Goal: Information Seeking & Learning: Learn about a topic

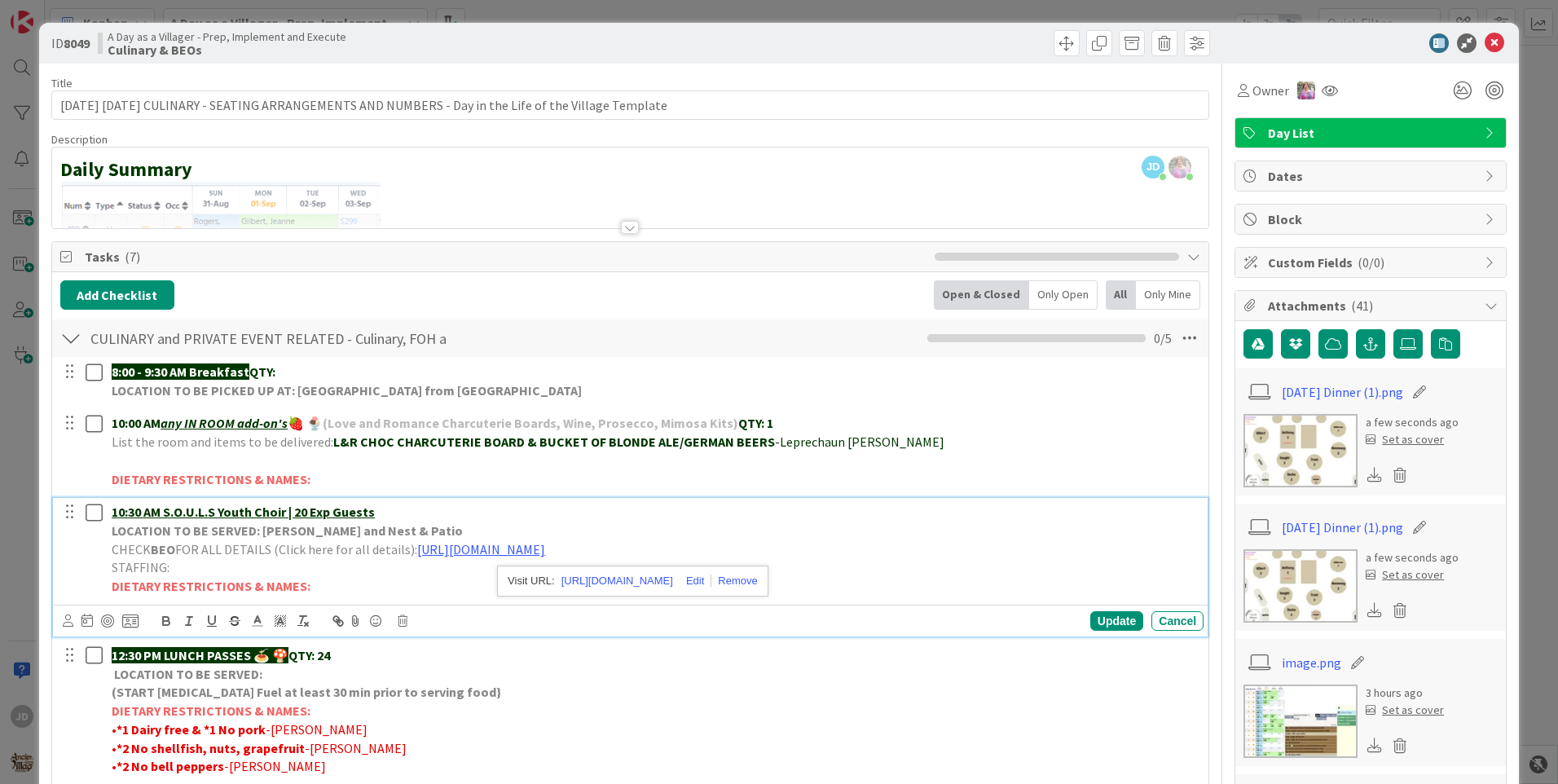
click at [1485, 37] on icon at bounding box center [1495, 44] width 19 height 19
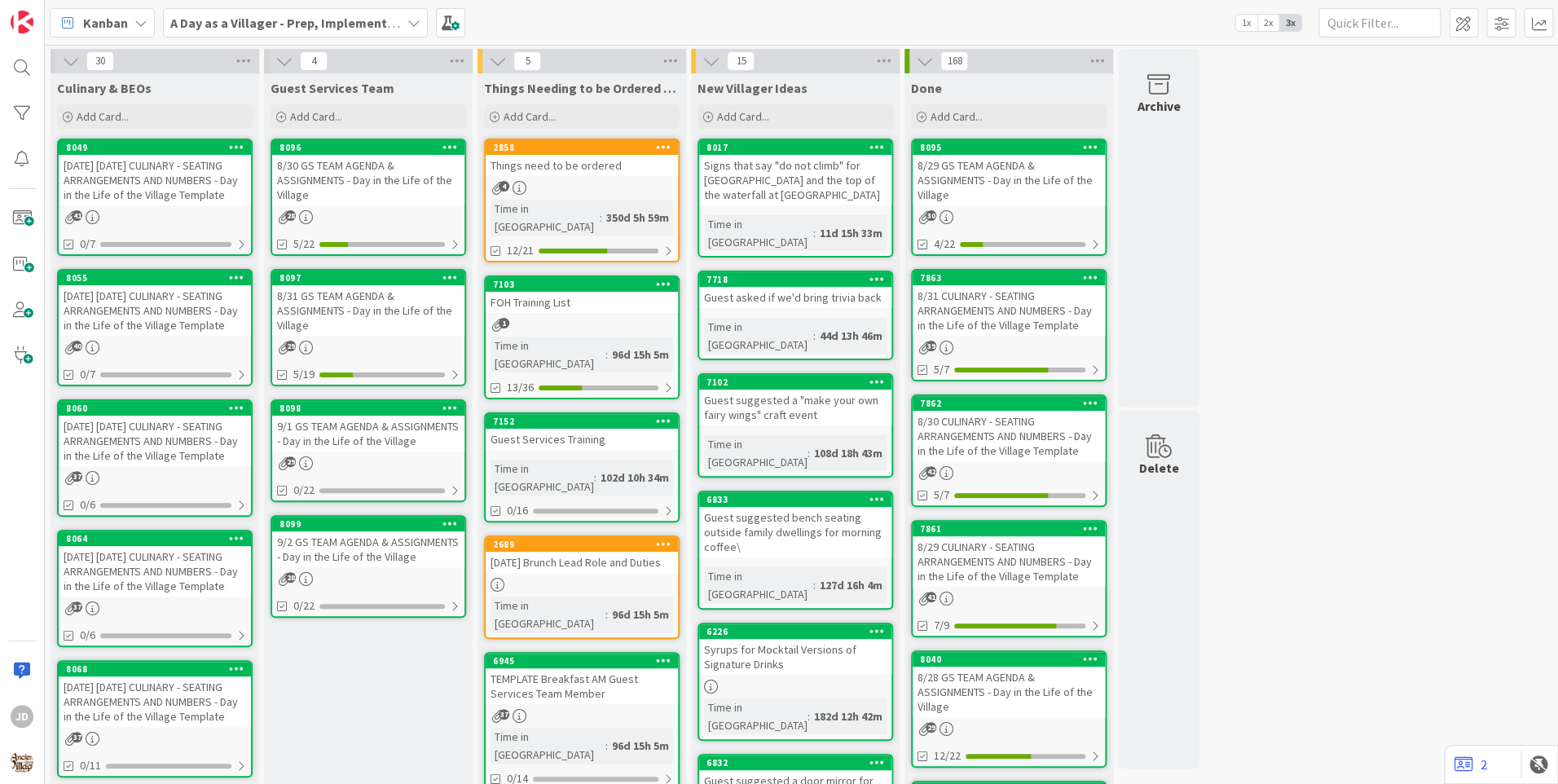
click at [394, 533] on div "9/2 GS TEAM AGENDA & ASSIGNMENTS - Day in the Life of the Village" at bounding box center [368, 549] width 193 height 36
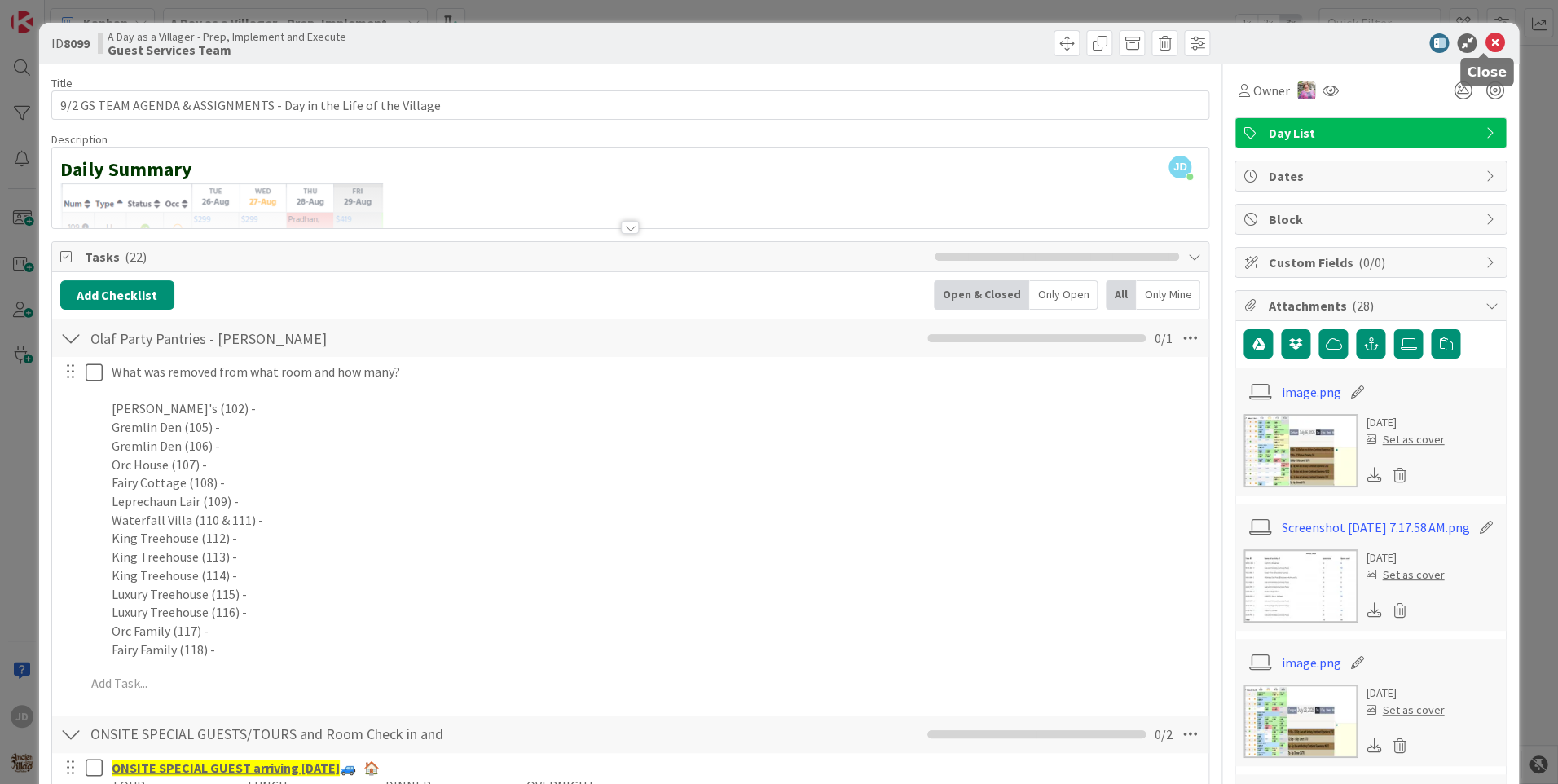
click at [1485, 36] on icon at bounding box center [1495, 44] width 19 height 19
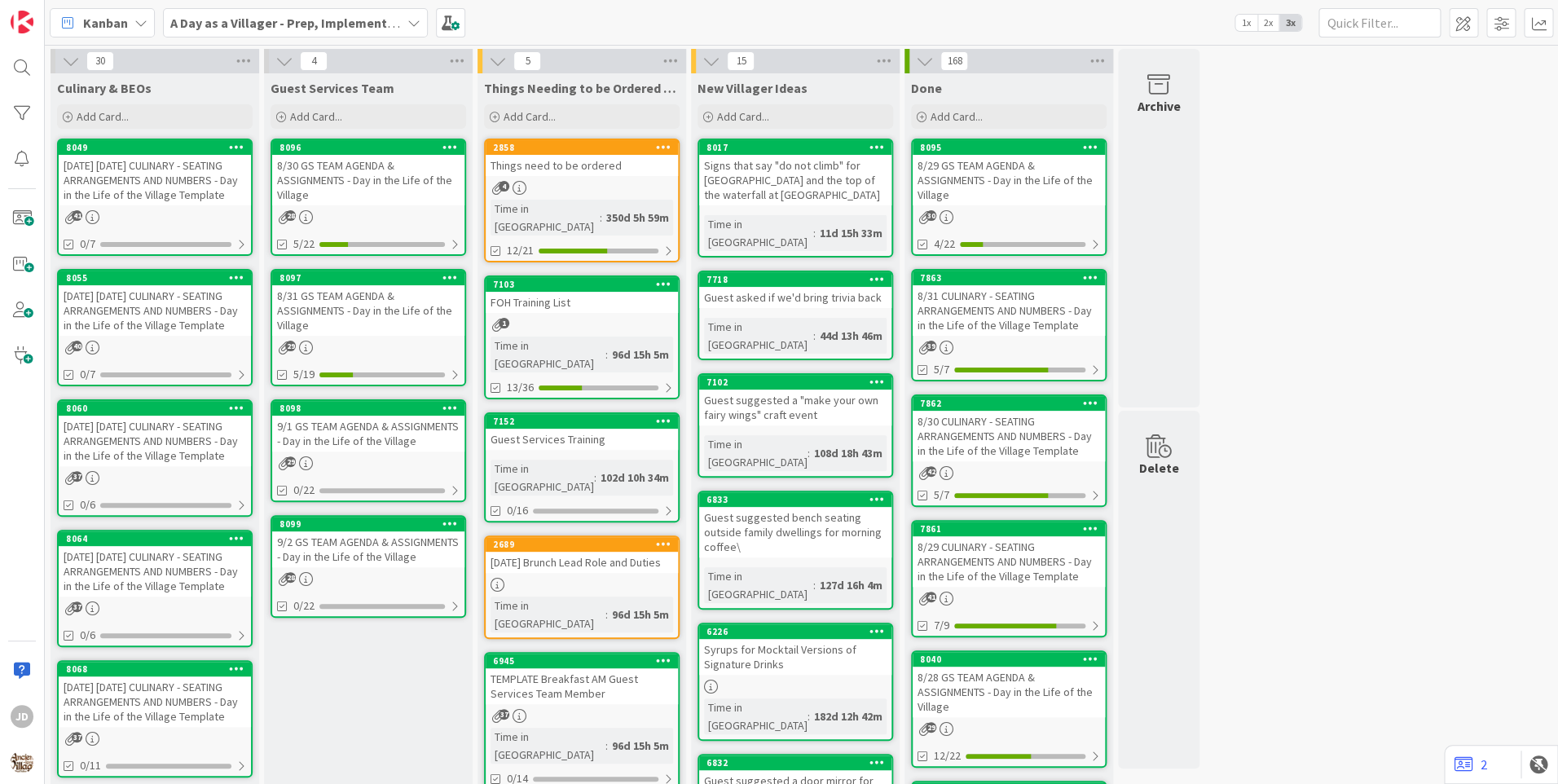
click at [284, 431] on div "9/1 GS TEAM AGENDA & ASSIGNMENTS - Day in the Life of the Village" at bounding box center [368, 433] width 193 height 36
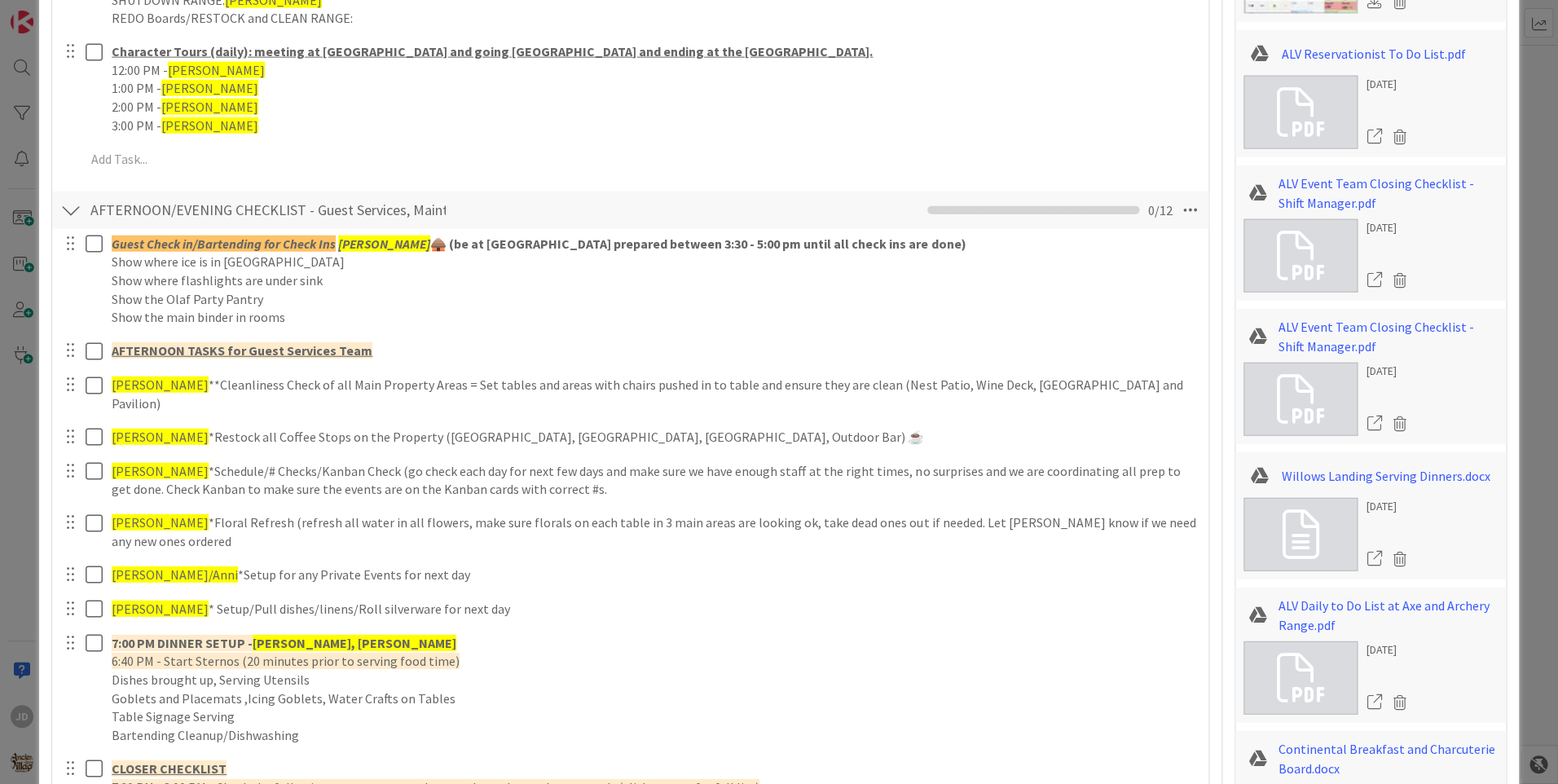
scroll to position [2070, 0]
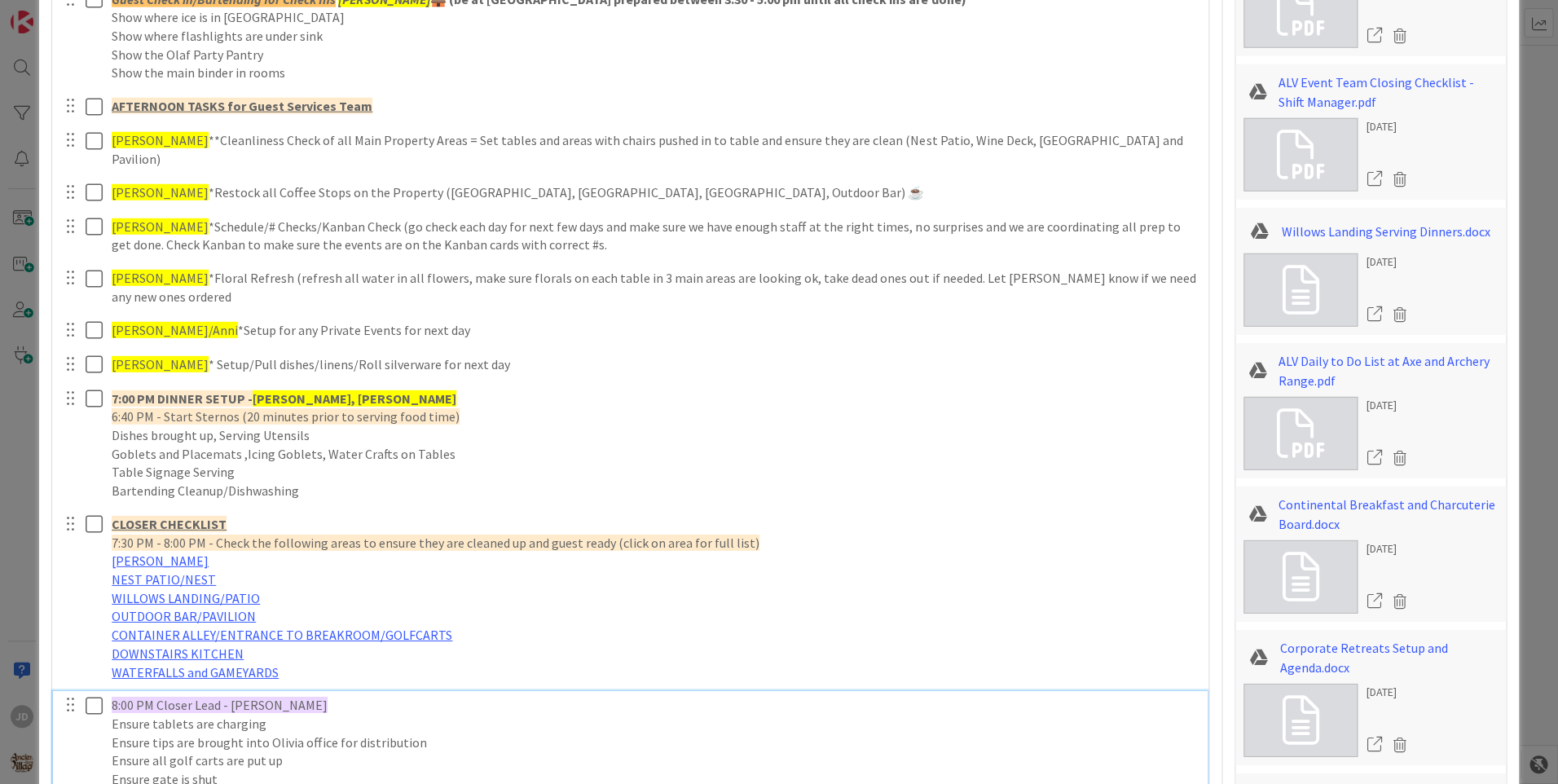
click at [260, 697] on span "8:00 PM Closer Lead - [PERSON_NAME]" at bounding box center [219, 705] width 216 height 16
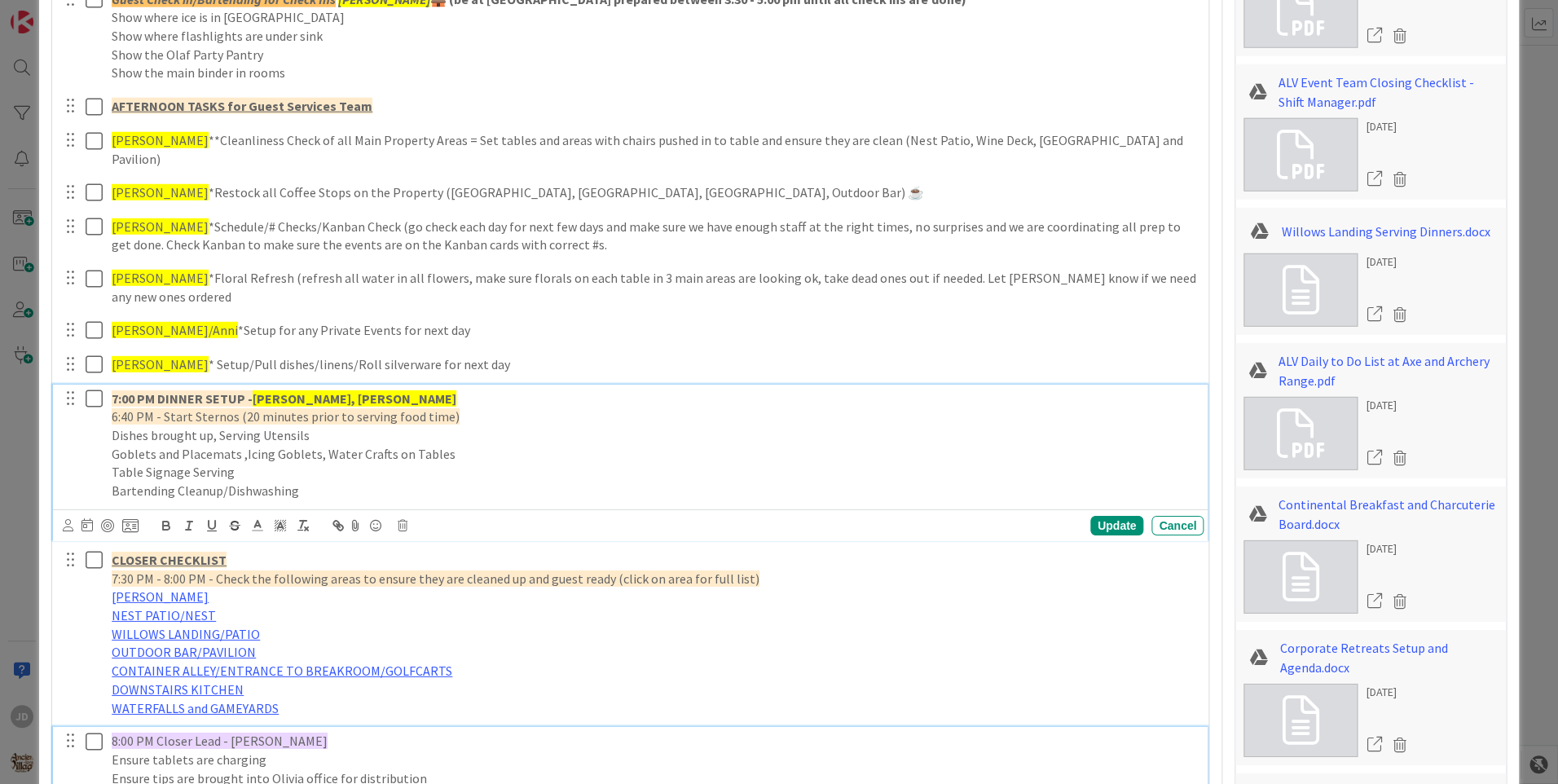
click at [267, 384] on div "7:00 PM DINNER SETUP - [PERSON_NAME], [PERSON_NAME] 6:40 PM - Start Sternos (20…" at bounding box center [655, 444] width 1099 height 121
click at [267, 426] on p "Dishes brought up, Serving Utensils" at bounding box center [654, 435] width 1085 height 18
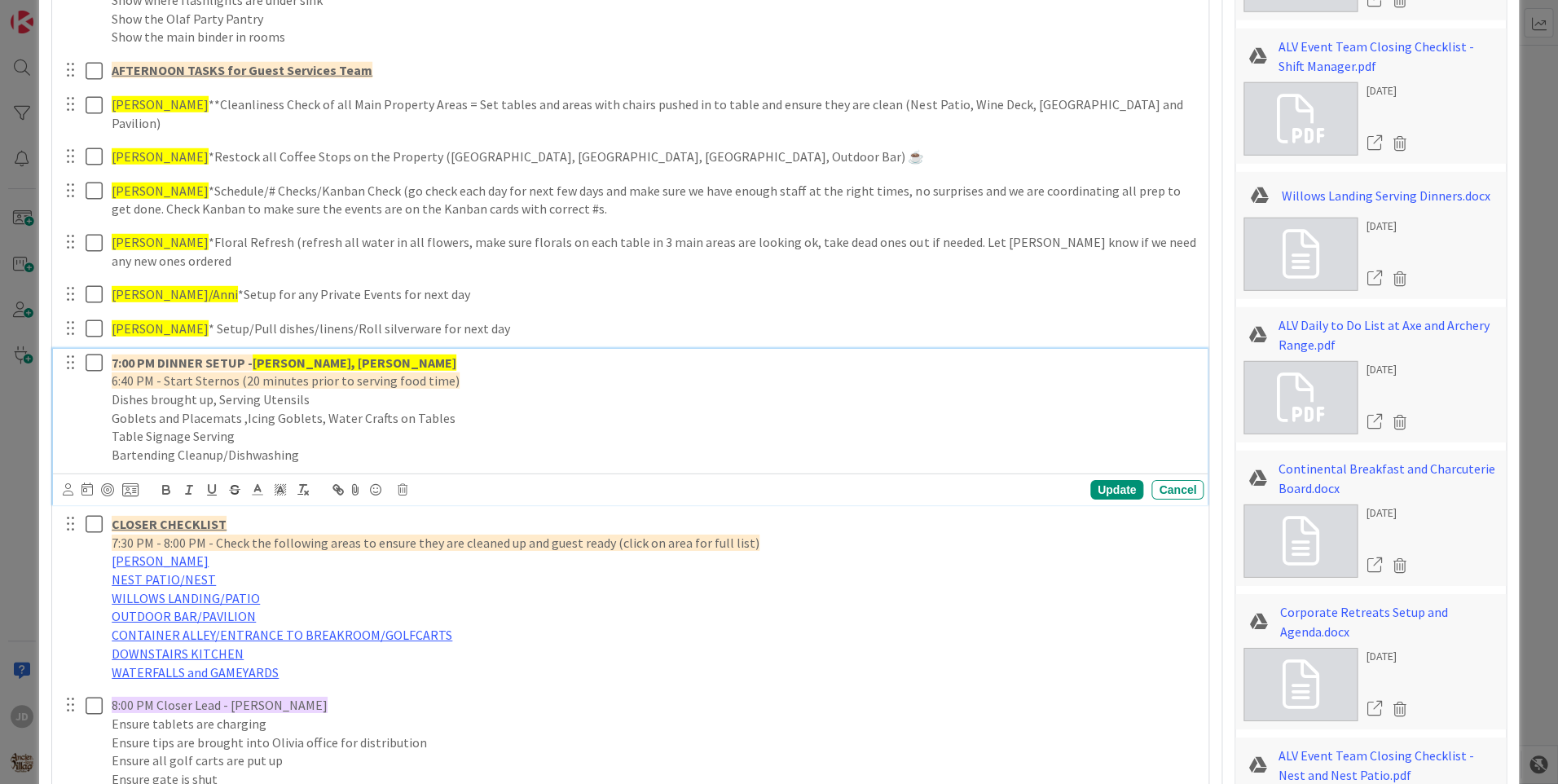
click at [267, 354] on strong "[PERSON_NAME], [PERSON_NAME]" at bounding box center [354, 362] width 203 height 16
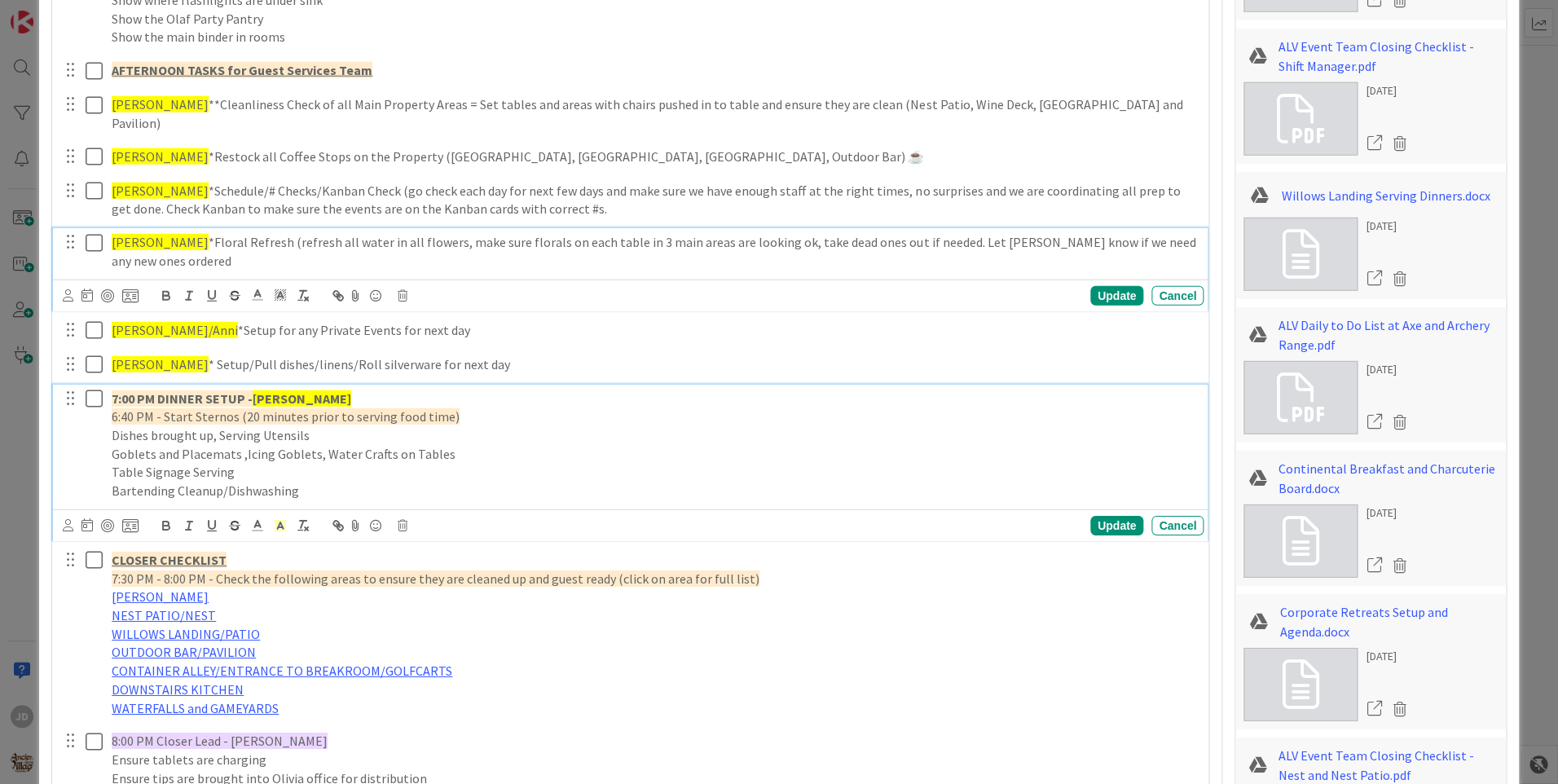
click at [134, 228] on div "[PERSON_NAME] *Floral Refresh (refresh all water in all flowers, make sure flor…" at bounding box center [630, 269] width 1155 height 82
click at [134, 288] on icon at bounding box center [130, 295] width 16 height 15
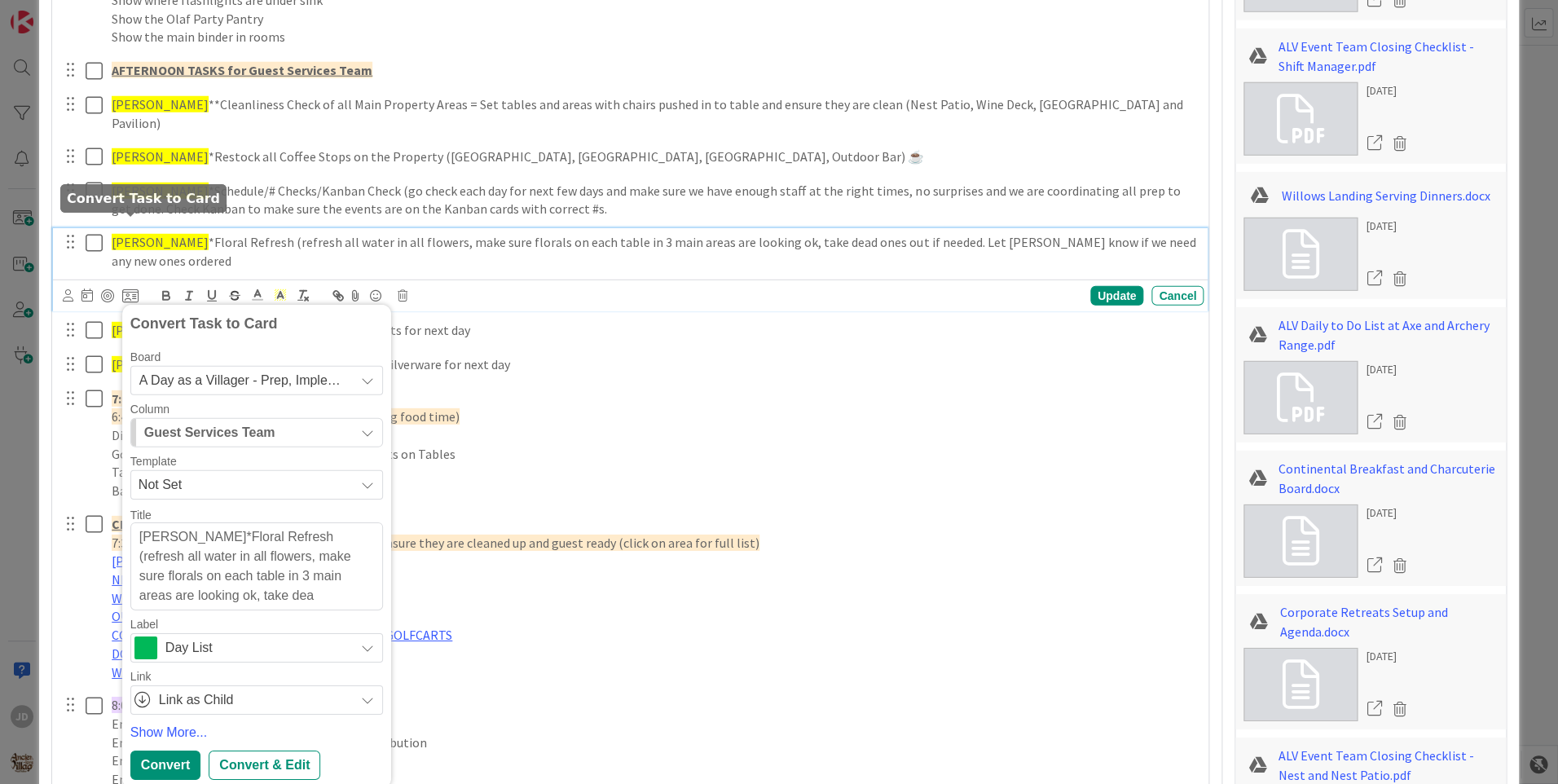
type textarea "x"
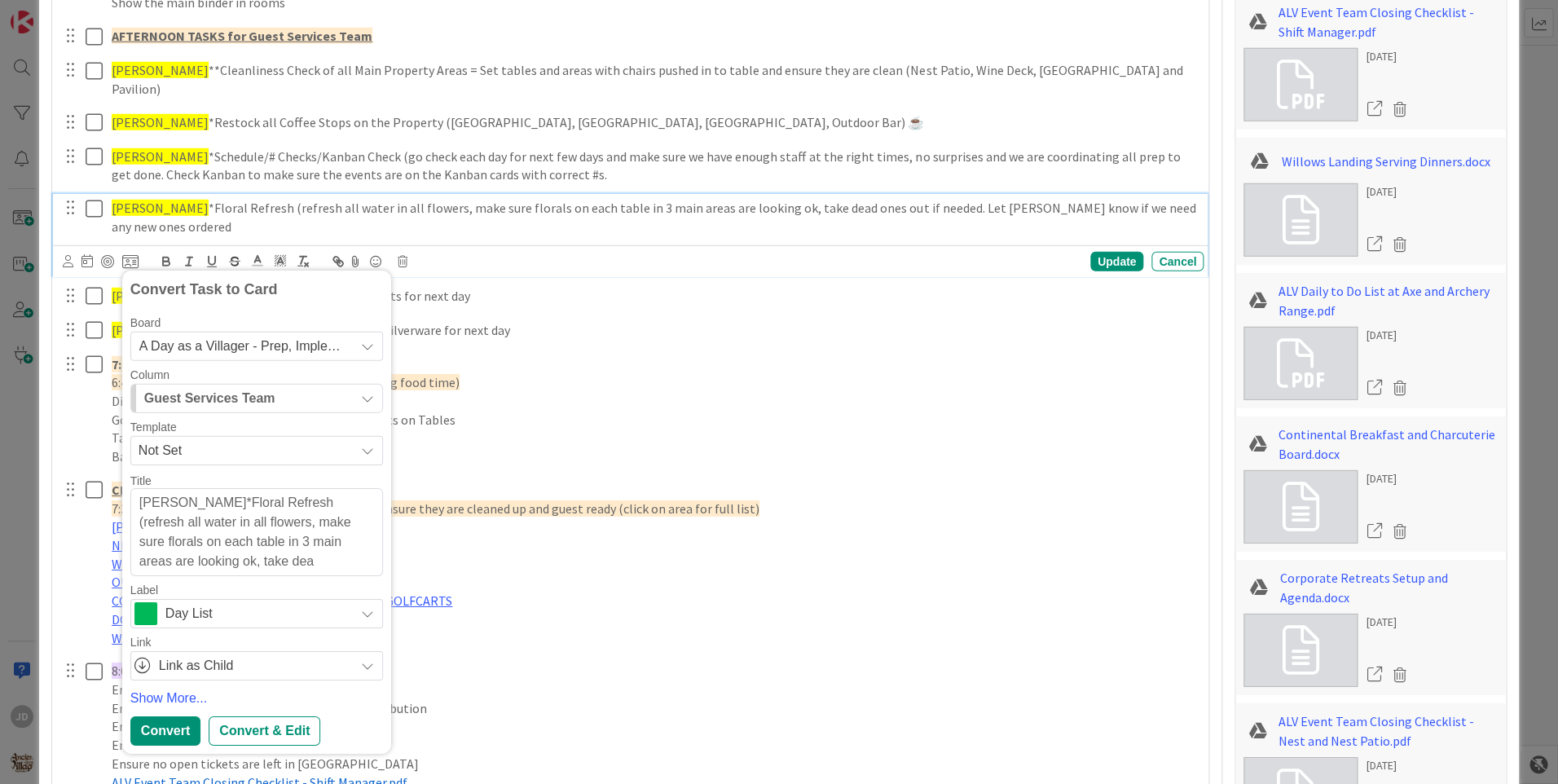
click at [360, 198] on p "[PERSON_NAME] *Floral Refresh (refresh all water in all flowers, make sure flor…" at bounding box center [654, 217] width 1085 height 37
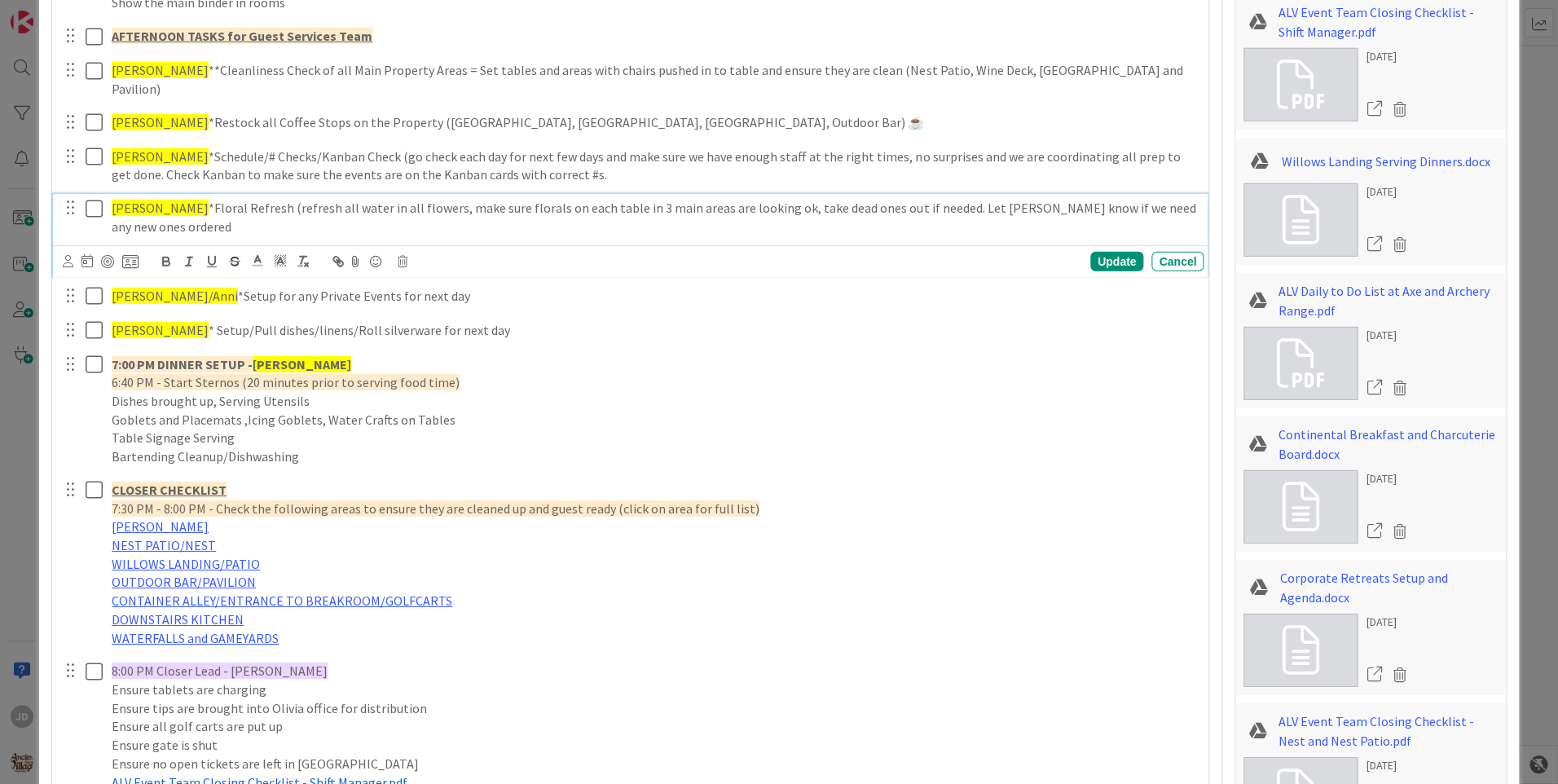
click at [141, 199] on span "[PERSON_NAME]" at bounding box center [160, 207] width 97 height 16
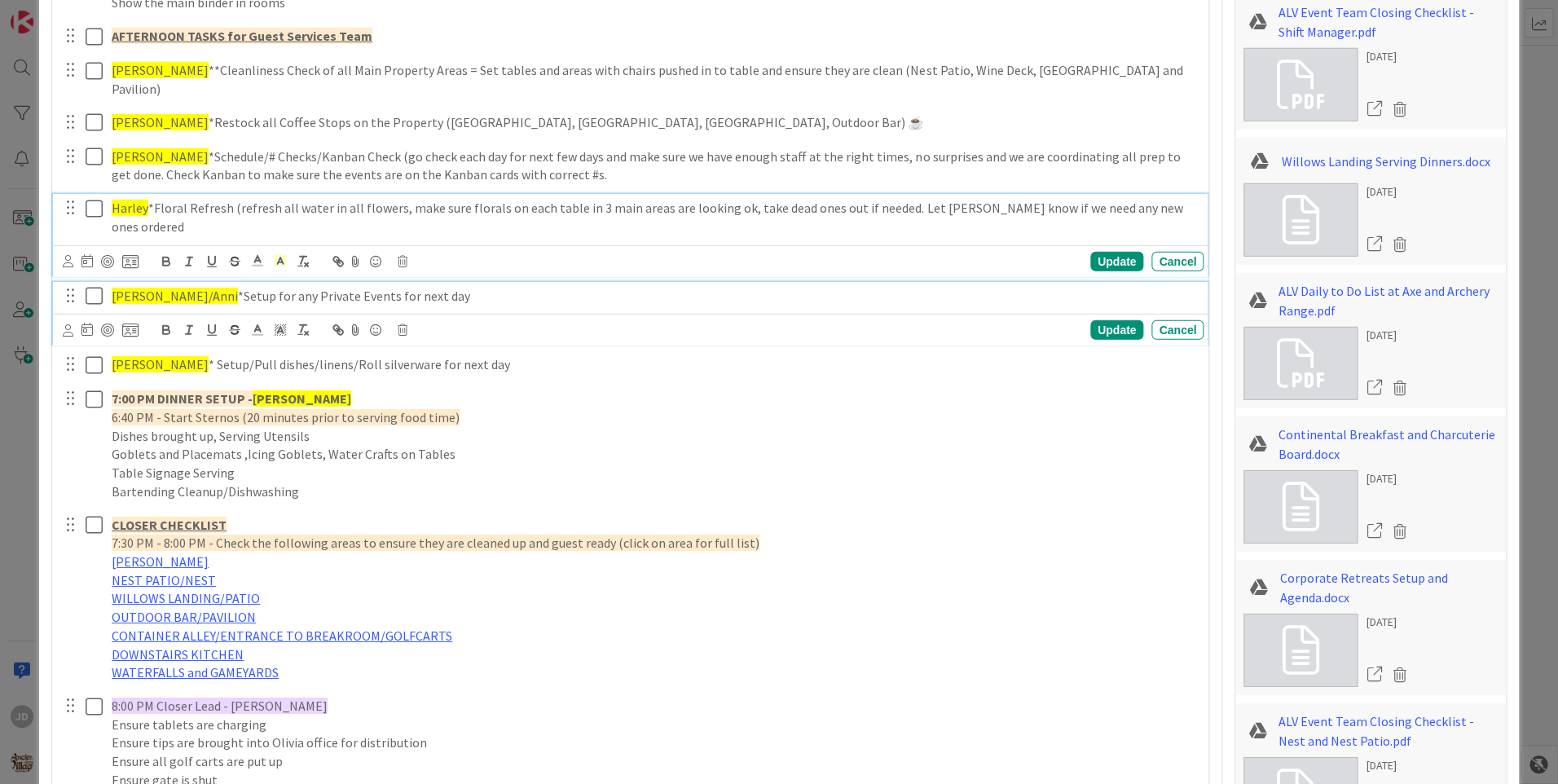
click at [124, 286] on p "[PERSON_NAME]/Anni *Setup for any Private Events for next day" at bounding box center [654, 295] width 1085 height 18
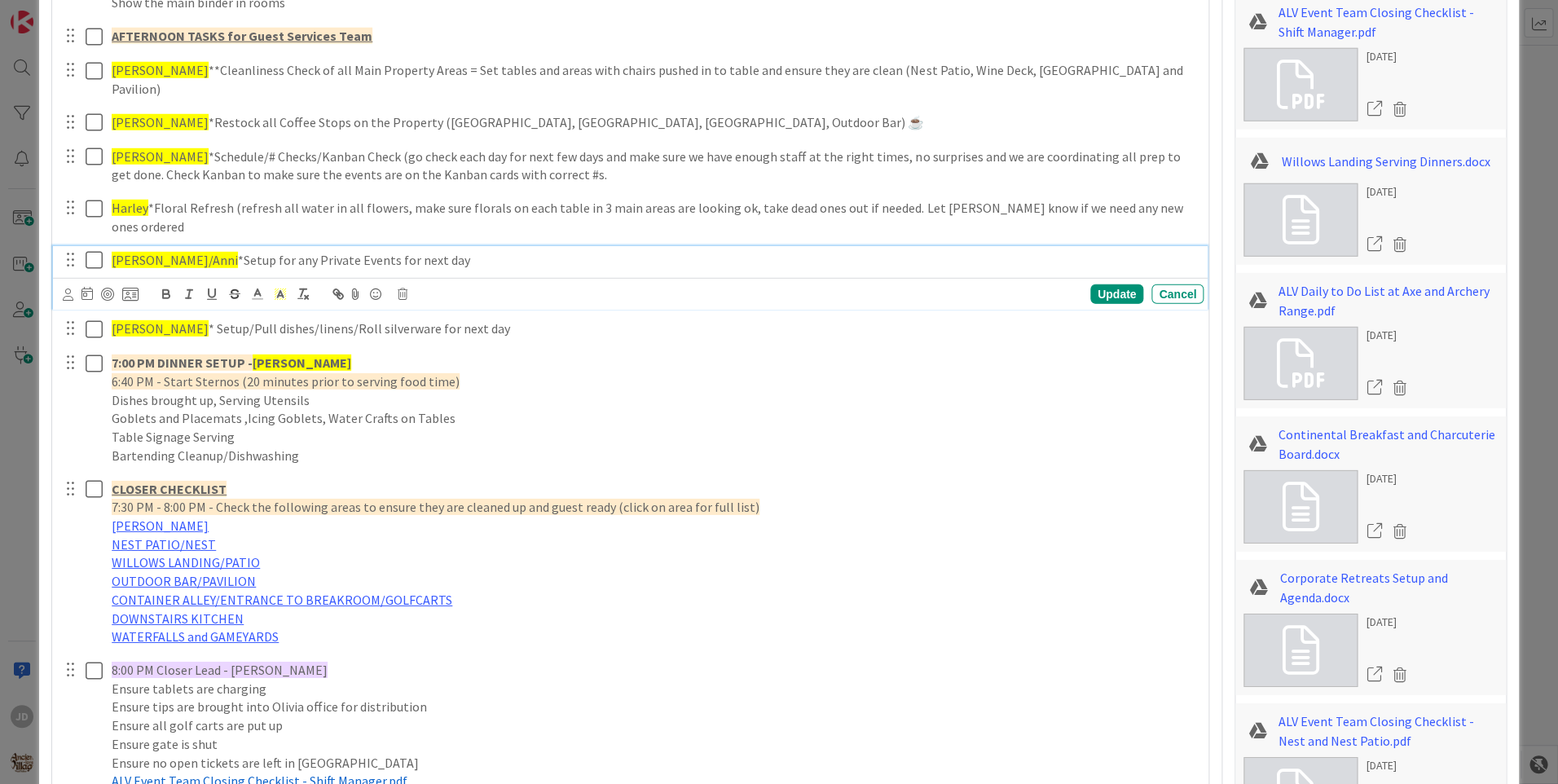
scroll to position [2106, 0]
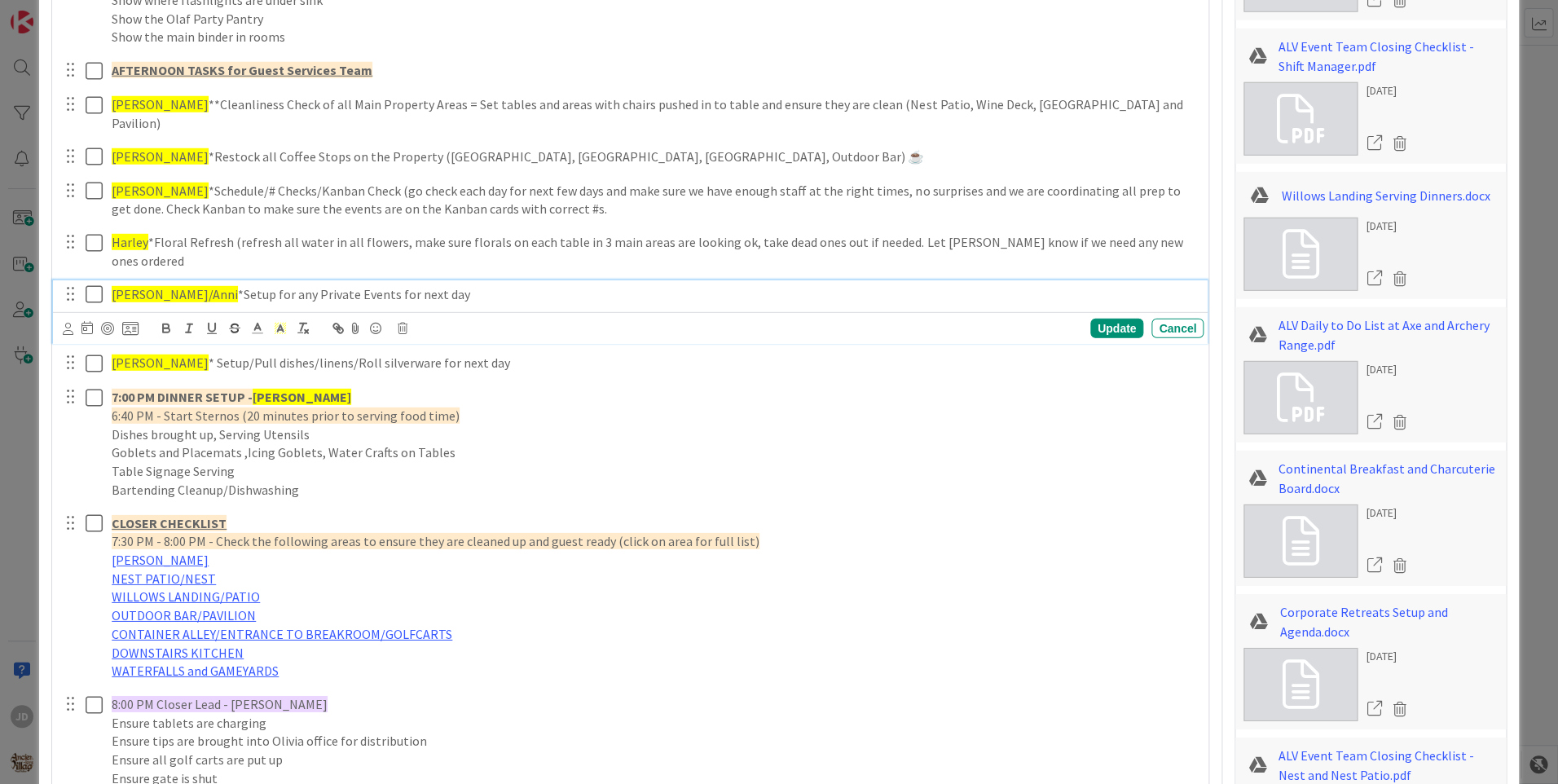
click at [124, 286] on span "[PERSON_NAME]/Anni" at bounding box center [174, 293] width 126 height 16
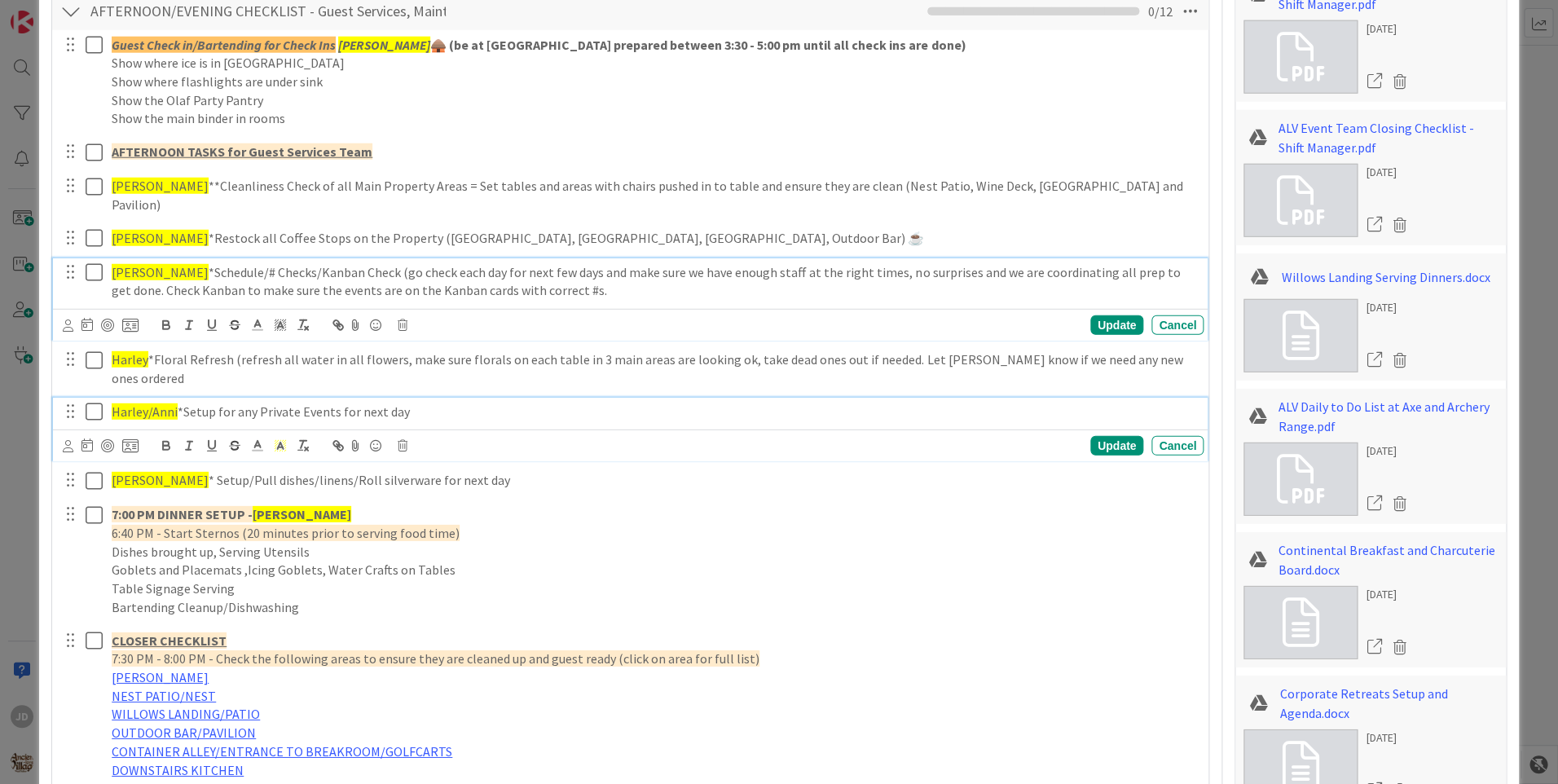
click at [125, 264] on span "[PERSON_NAME]" at bounding box center [160, 272] width 97 height 16
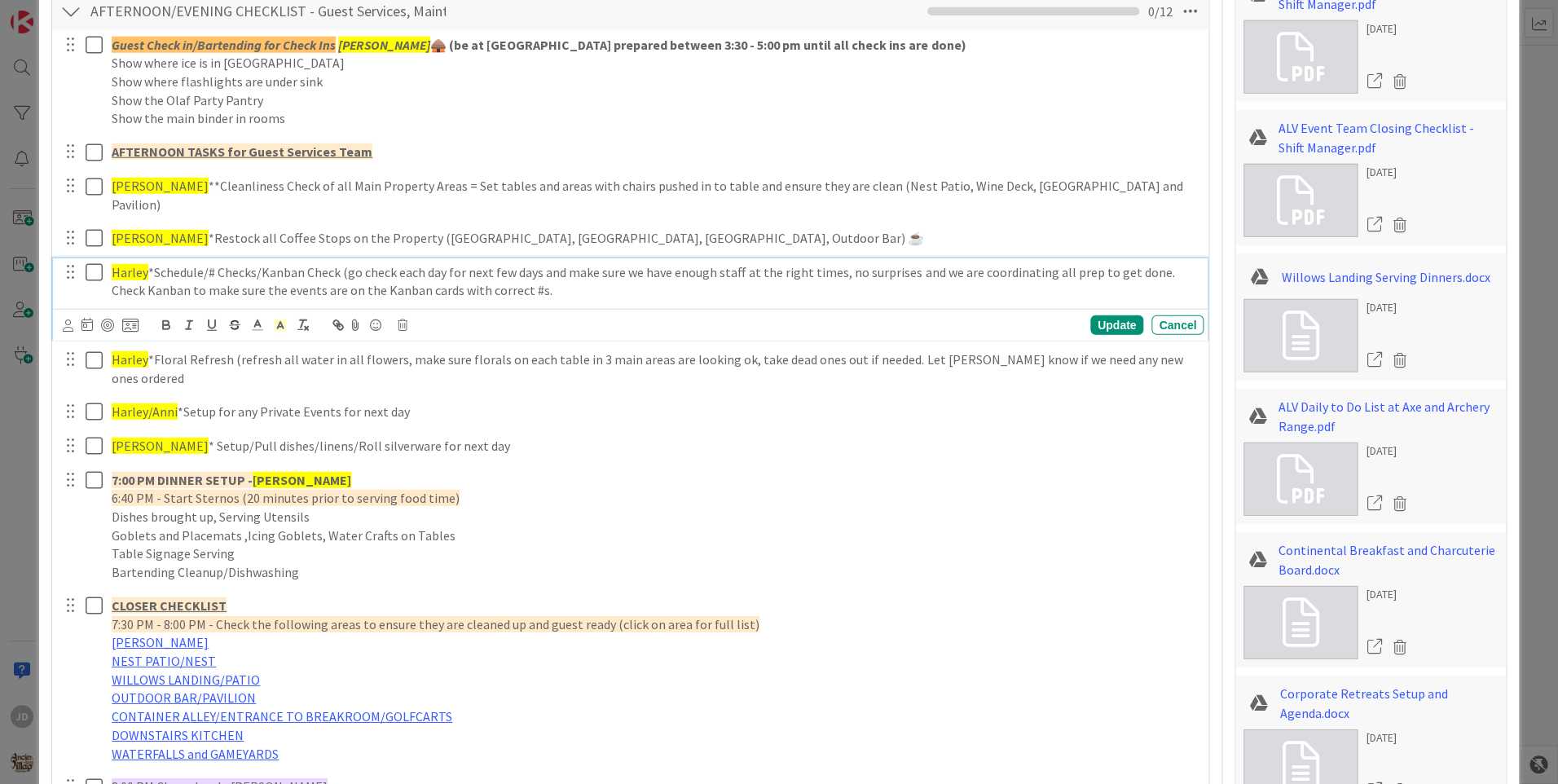
scroll to position [1861, 0]
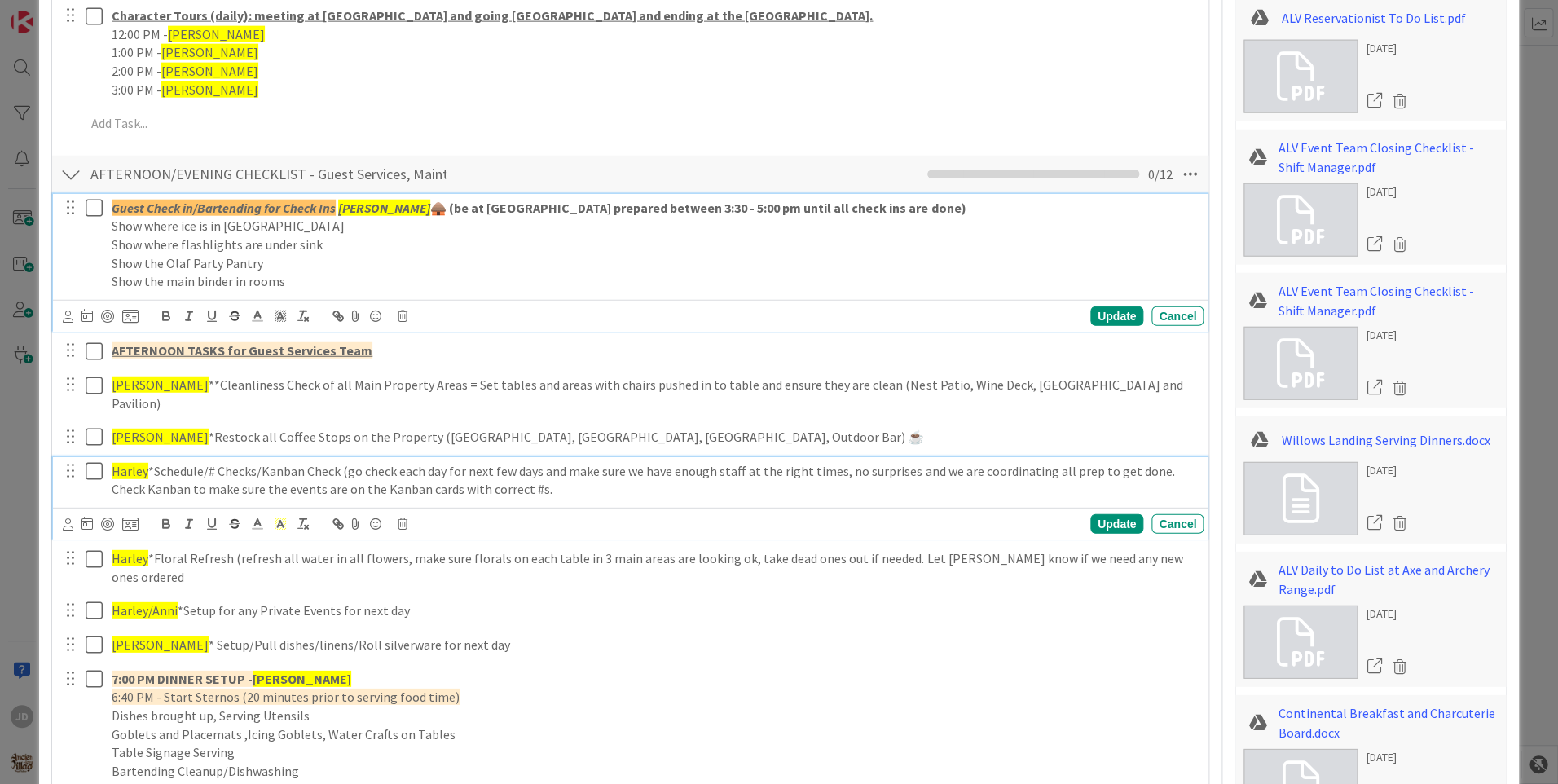
click at [347, 207] on em "[PERSON_NAME]" at bounding box center [383, 207] width 92 height 16
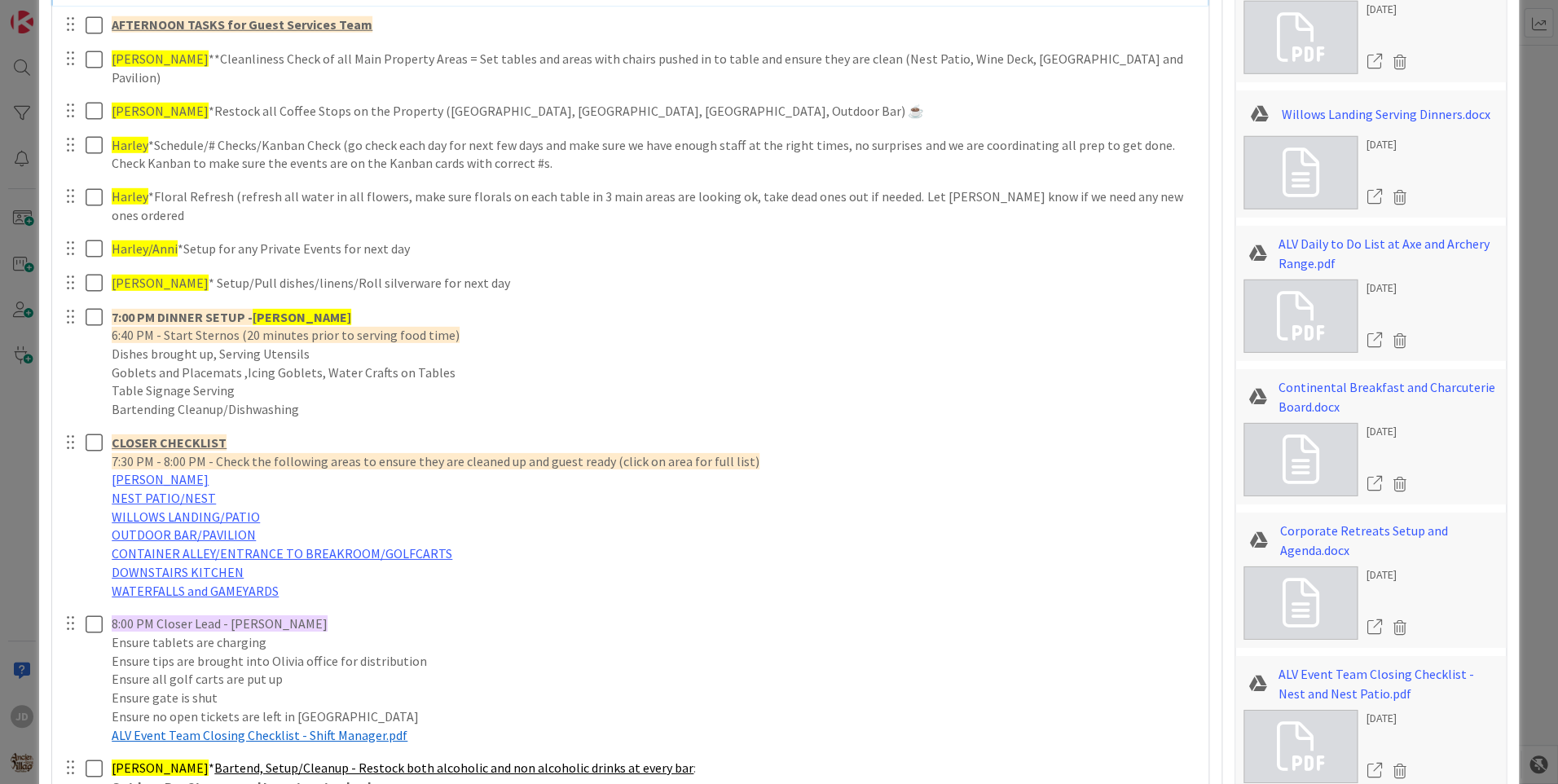
scroll to position [2595, 0]
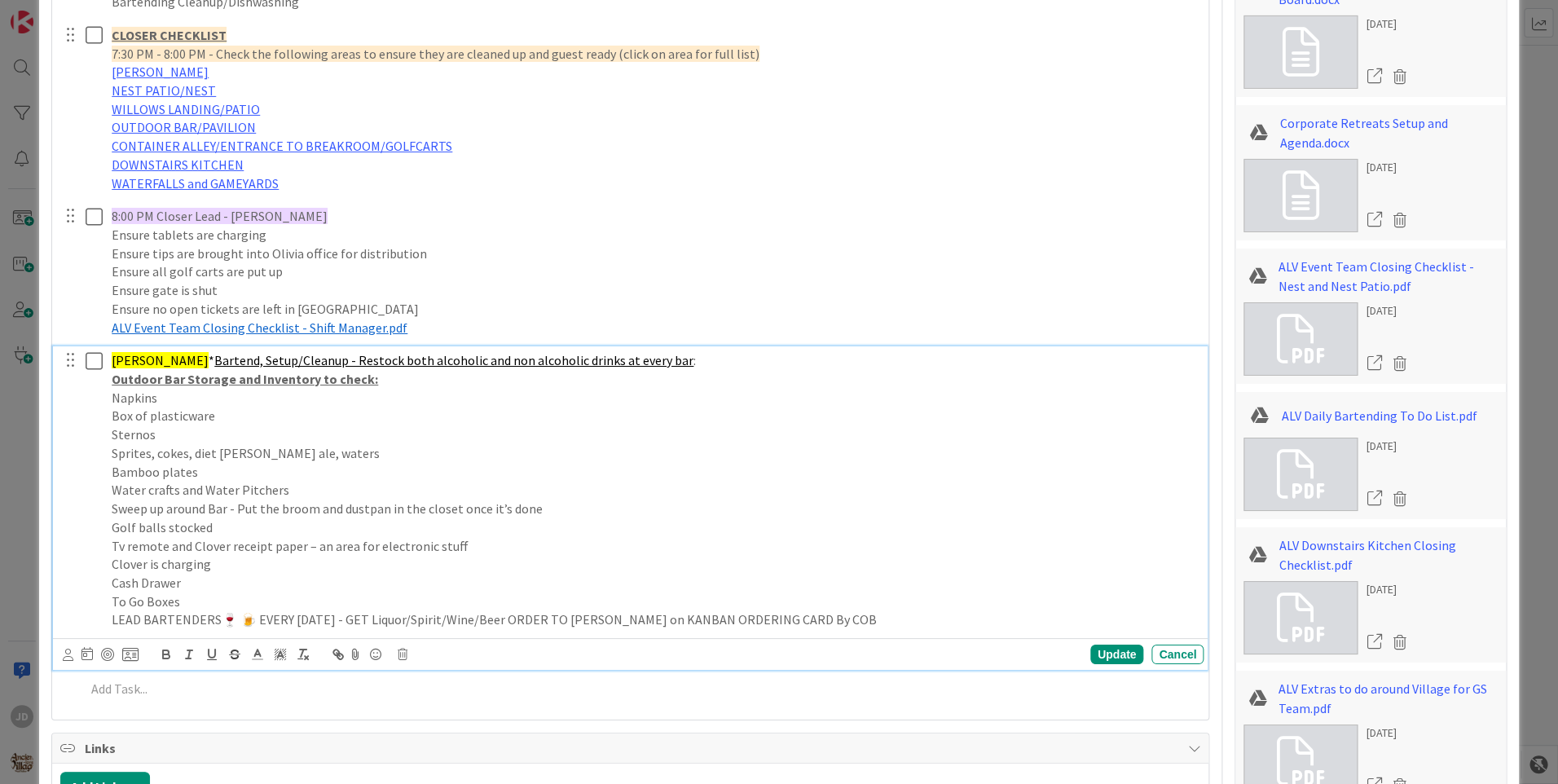
click at [123, 352] on span "[PERSON_NAME]" at bounding box center [160, 360] width 97 height 16
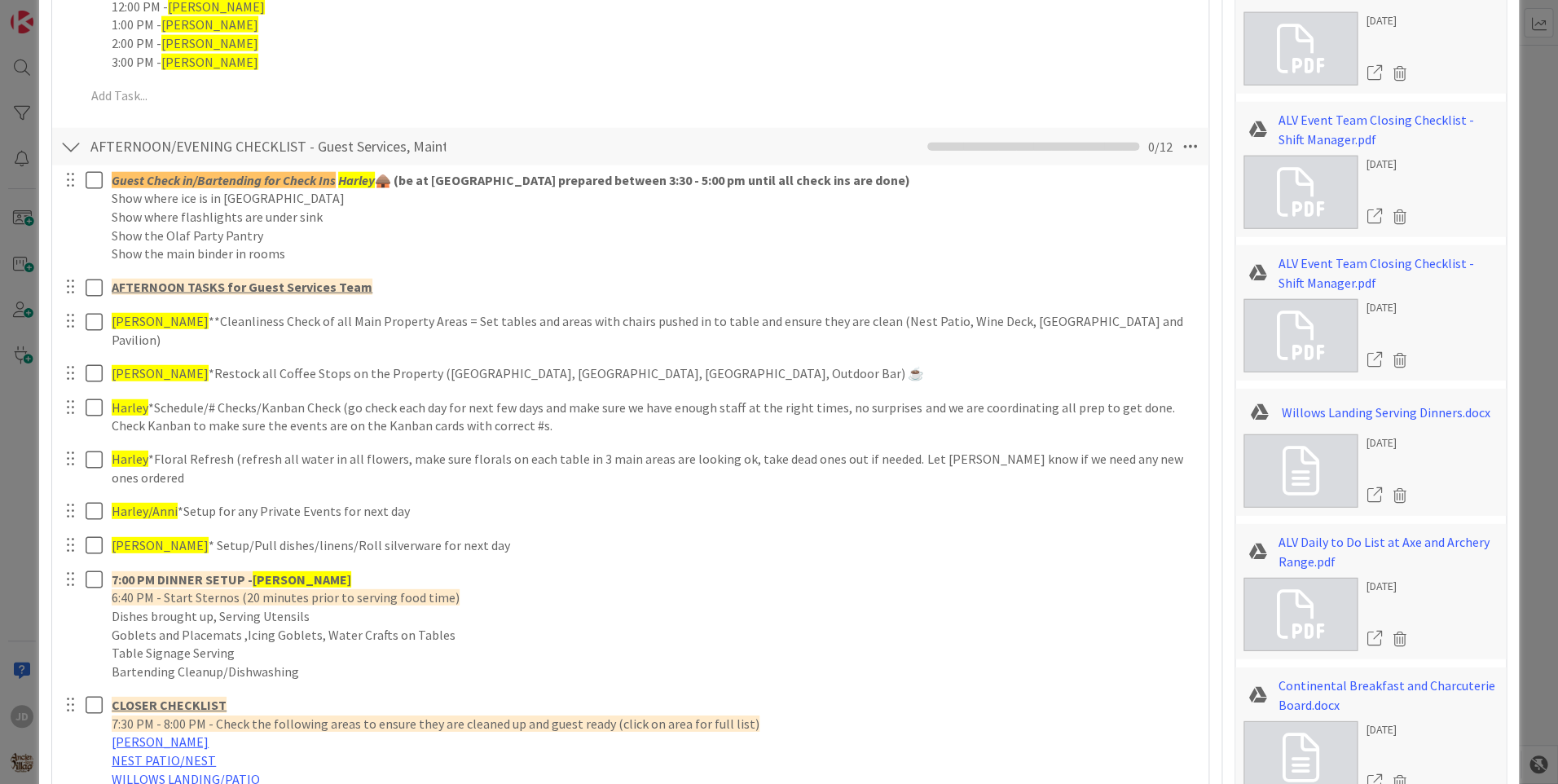
scroll to position [1500, 0]
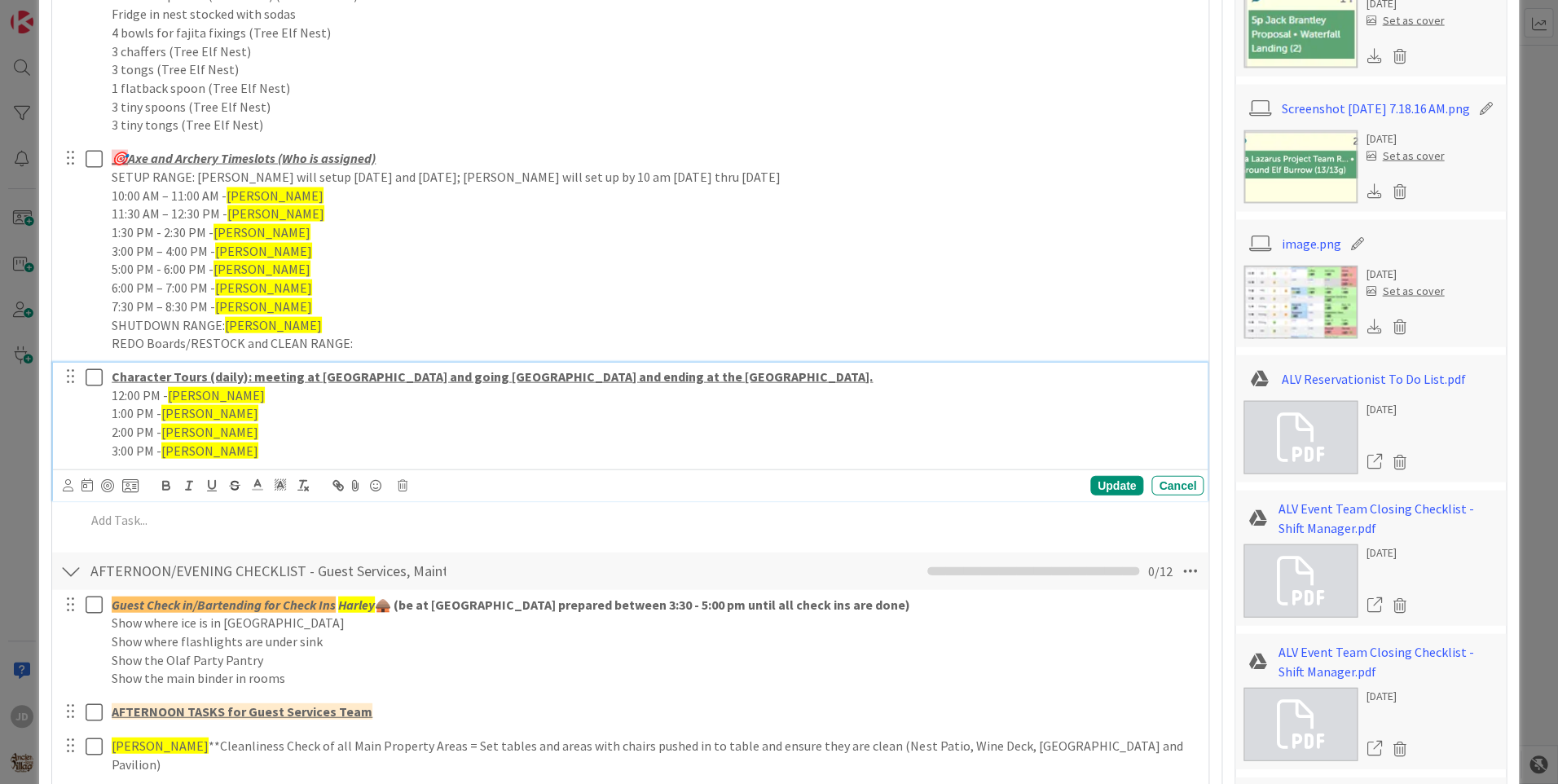
click at [181, 397] on span "[PERSON_NAME]" at bounding box center [216, 395] width 97 height 16
click at [180, 409] on span "[PERSON_NAME]" at bounding box center [210, 412] width 97 height 16
click at [178, 435] on span "[PERSON_NAME]" at bounding box center [210, 432] width 97 height 16
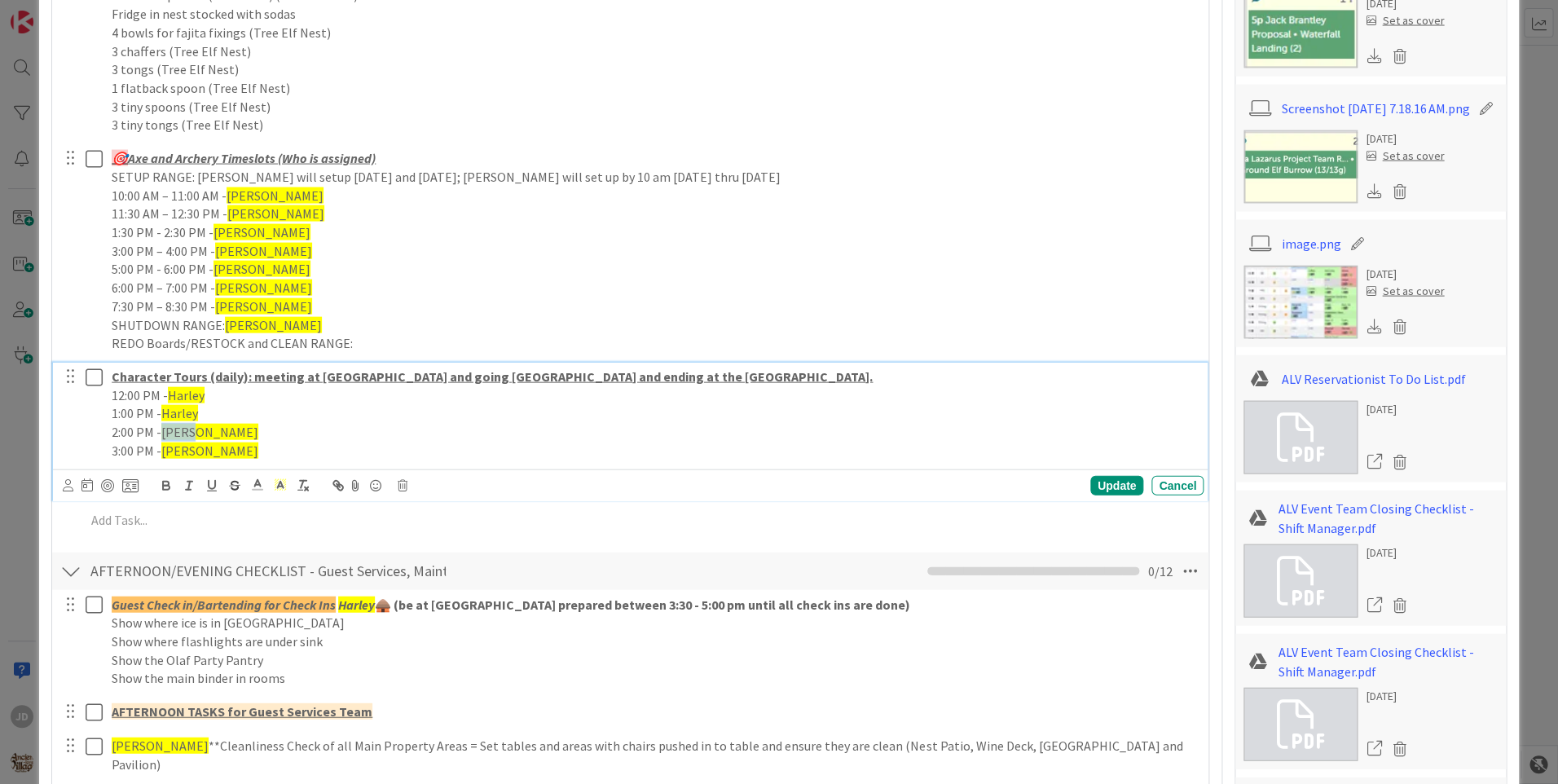
click at [178, 435] on span "[PERSON_NAME]" at bounding box center [210, 432] width 97 height 16
click at [177, 450] on span "[PERSON_NAME]" at bounding box center [210, 450] width 97 height 16
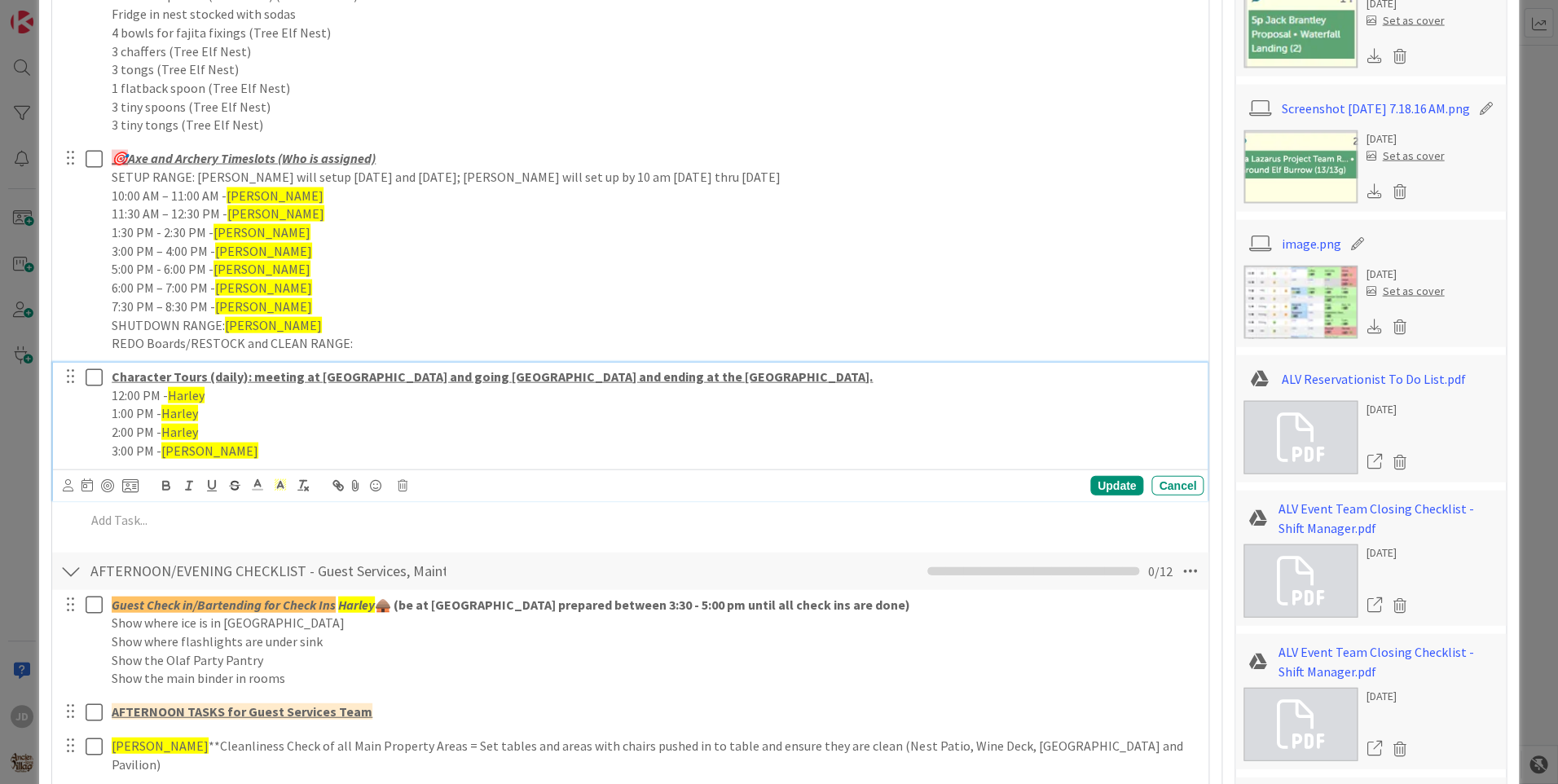
scroll to position [1419, 0]
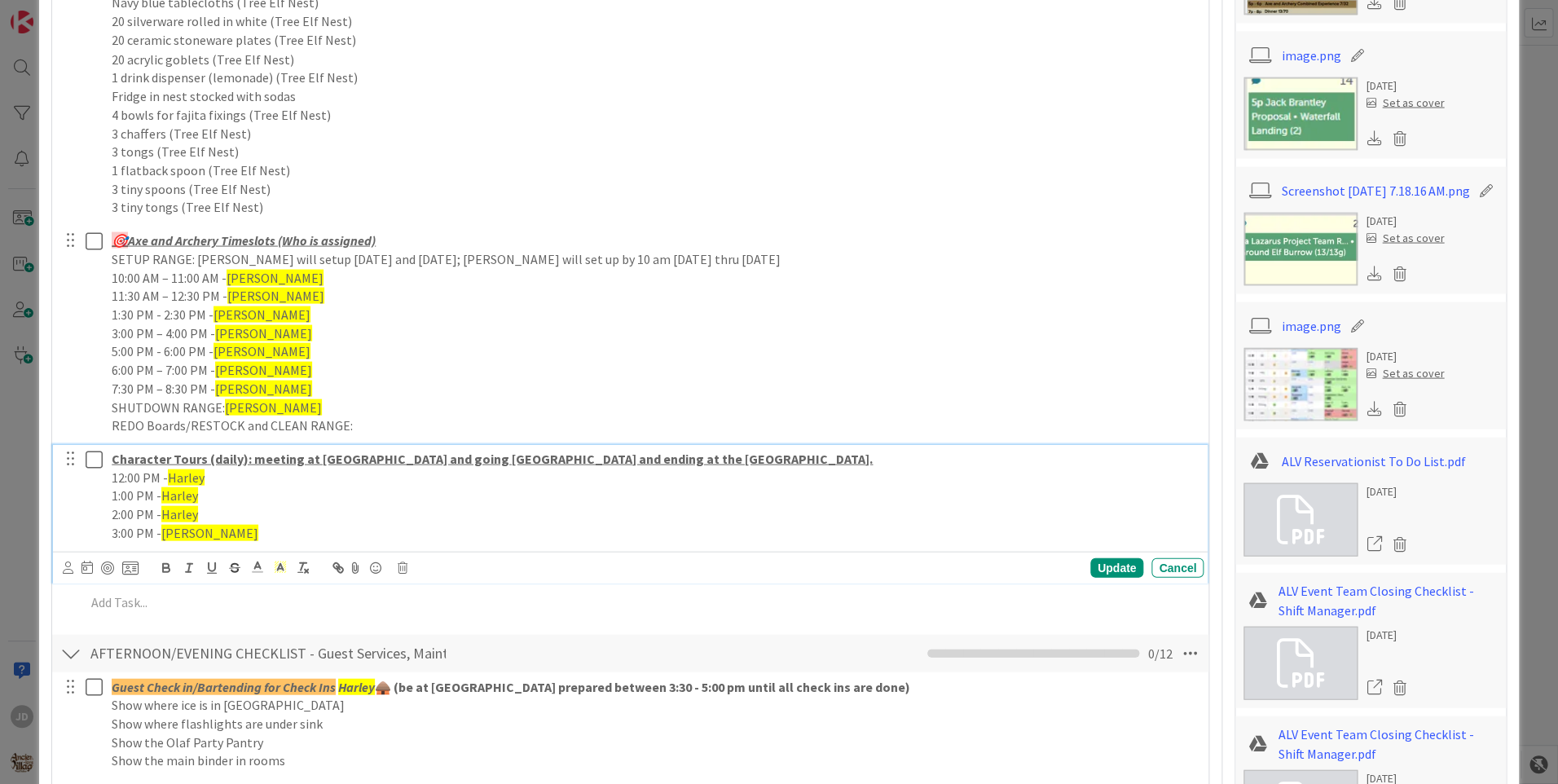
click at [189, 533] on span "[PERSON_NAME]" at bounding box center [210, 531] width 97 height 16
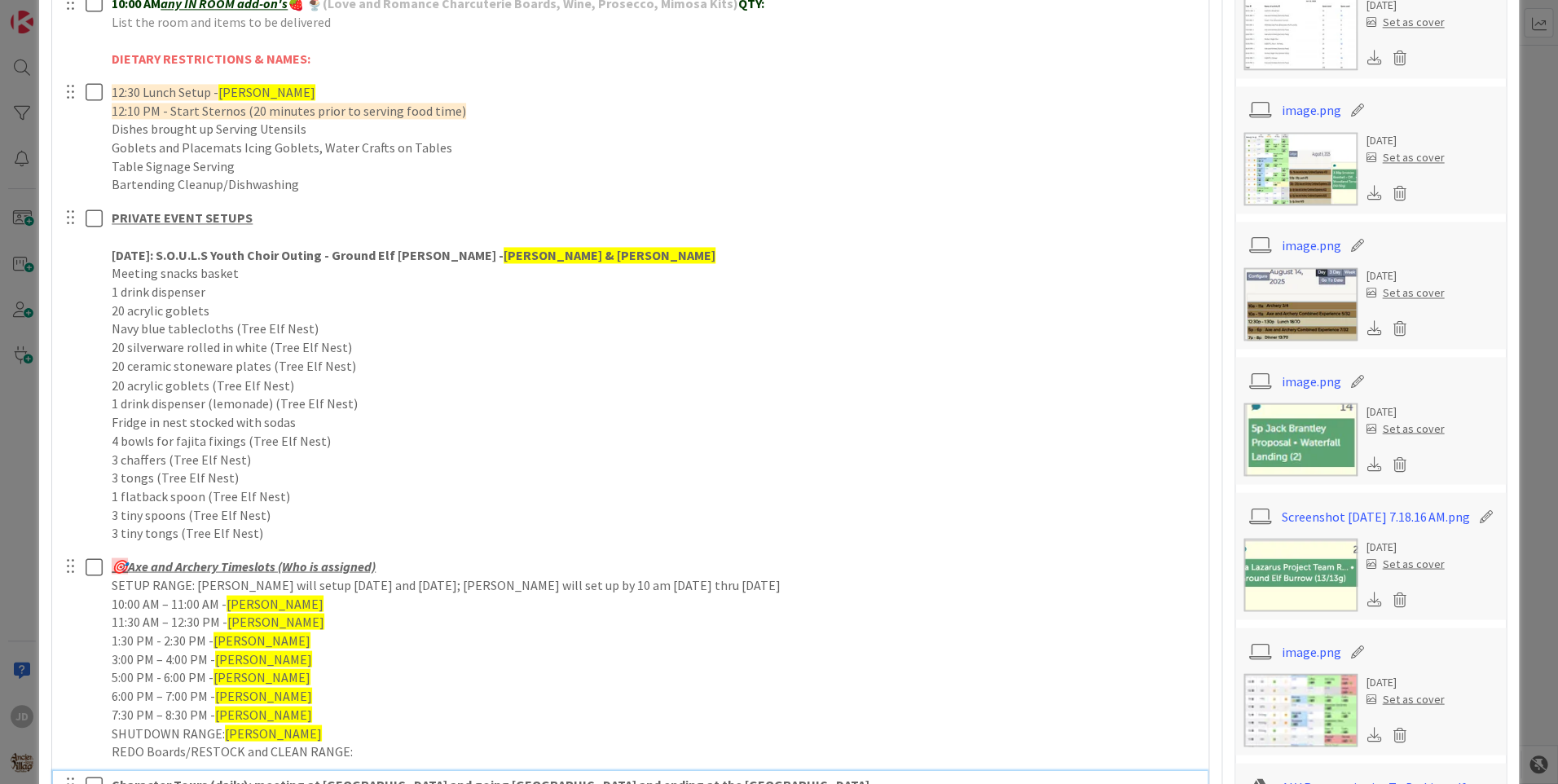
scroll to position [1011, 0]
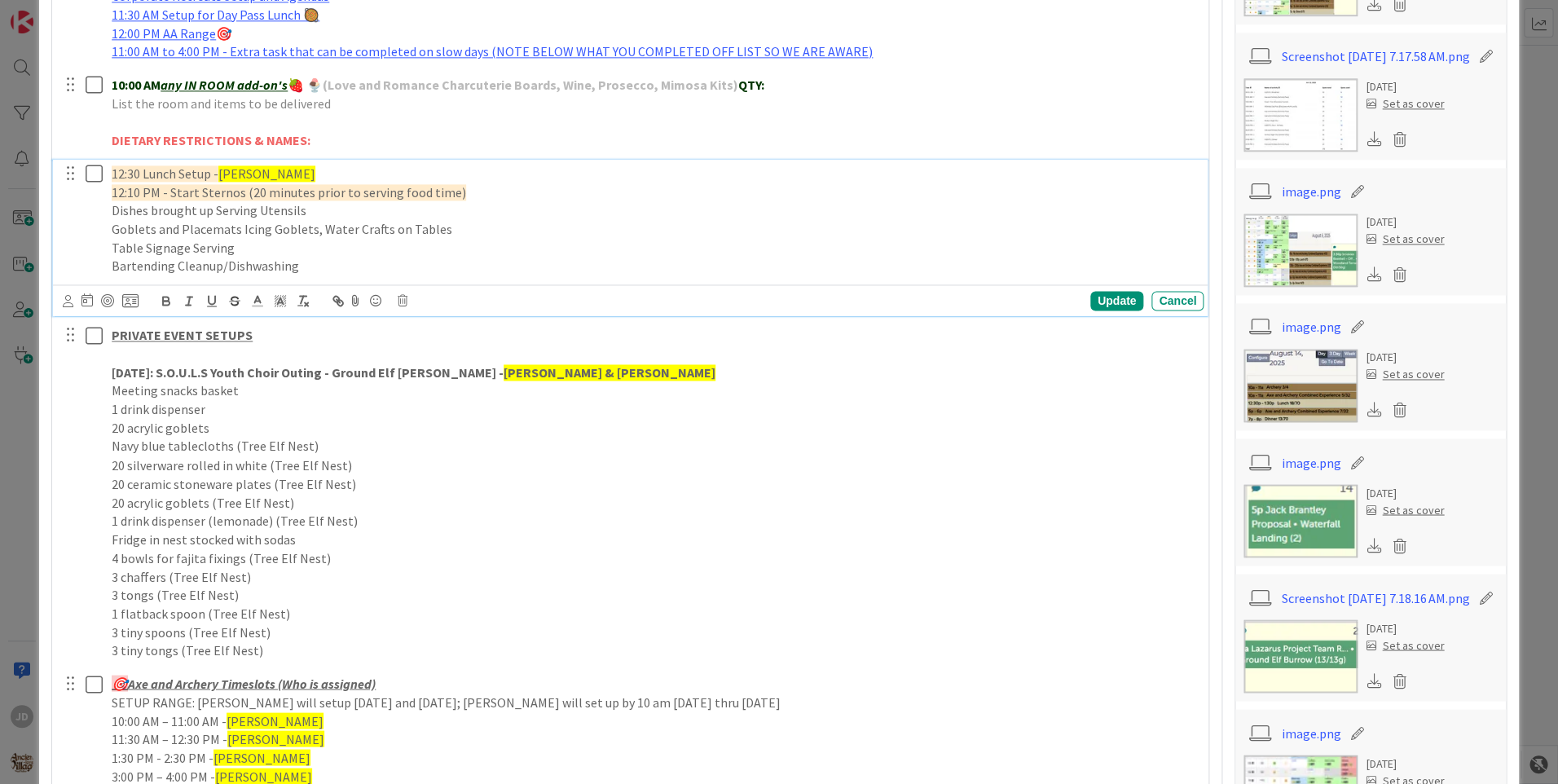
click at [243, 172] on span "[PERSON_NAME]" at bounding box center [267, 173] width 97 height 16
click at [1103, 301] on div "Update" at bounding box center [1116, 301] width 53 height 19
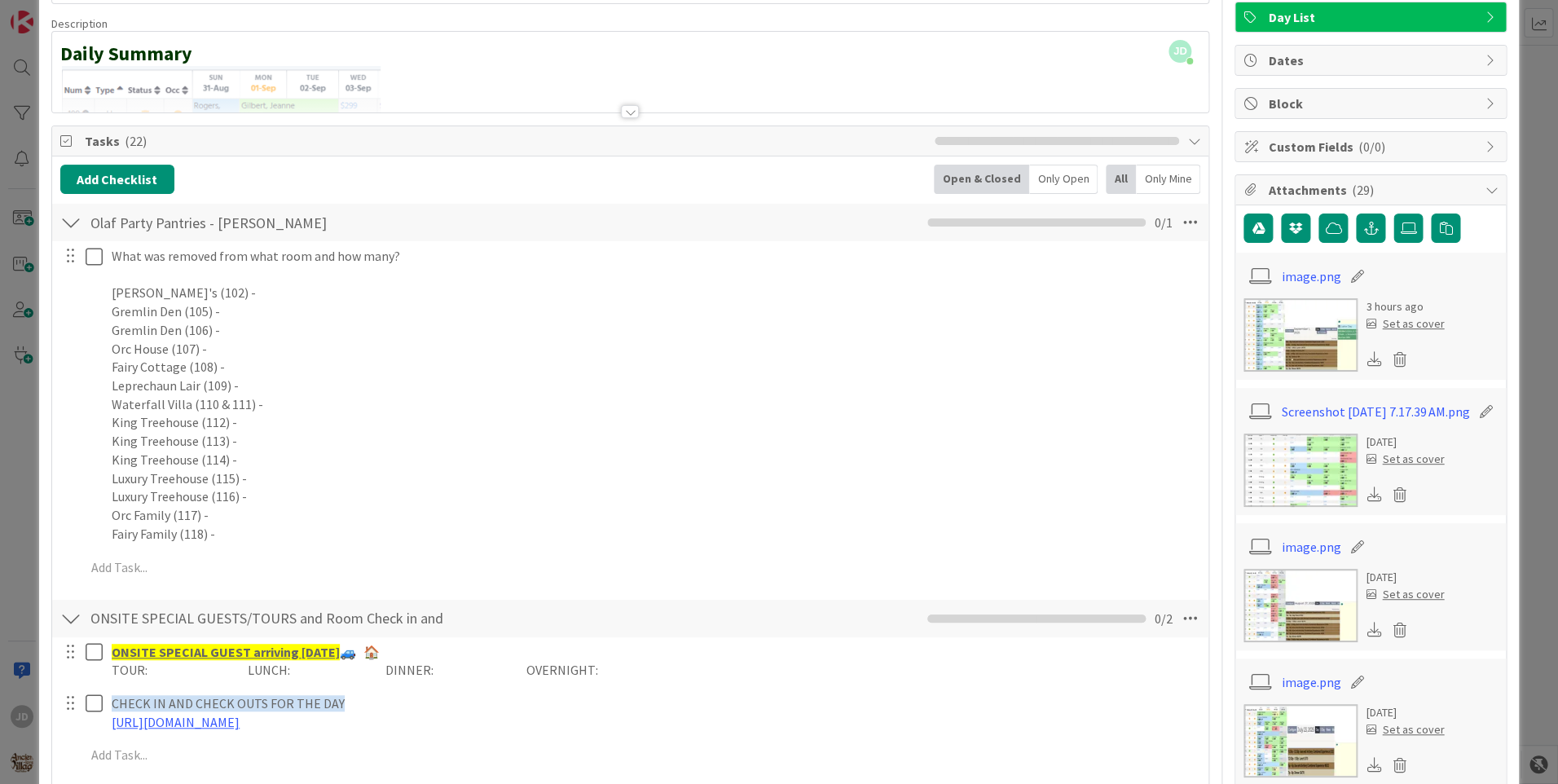
scroll to position [0, 0]
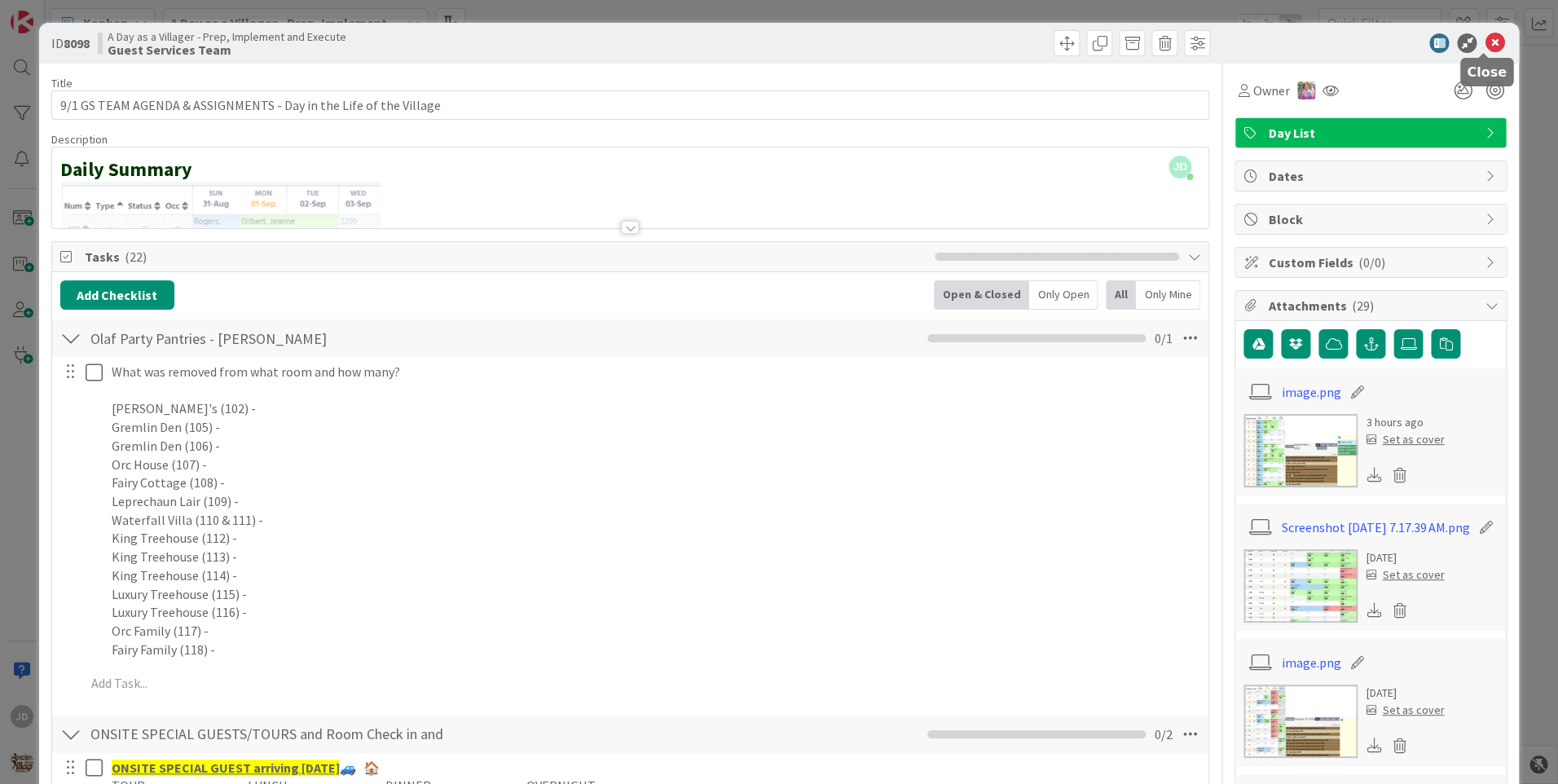
click at [1485, 49] on icon at bounding box center [1495, 44] width 19 height 19
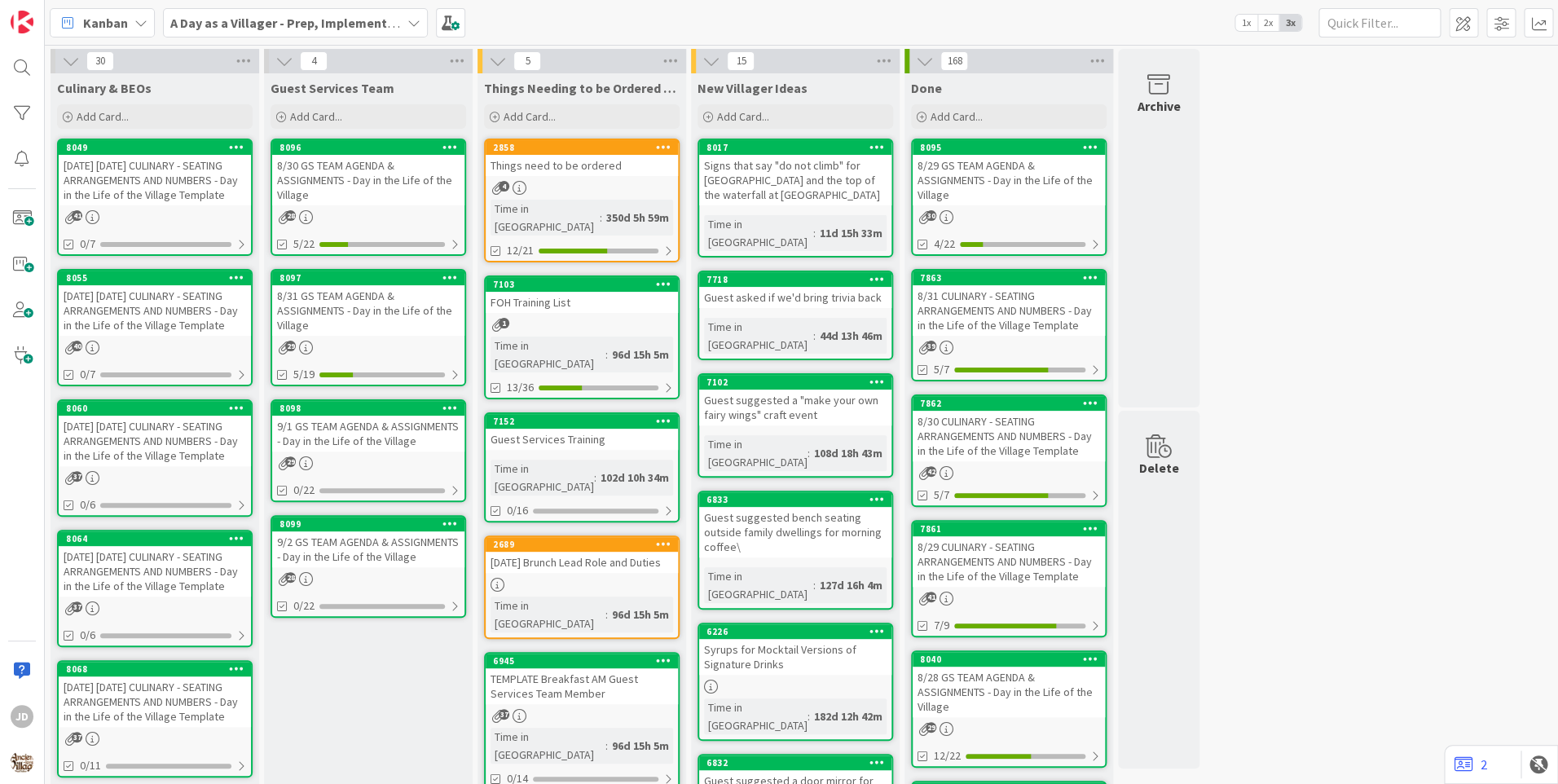
click at [160, 188] on div "[DATE] [DATE] CULINARY - SEATING ARRANGEMENTS AND NUMBERS - Day in the Life of …" at bounding box center [155, 180] width 193 height 50
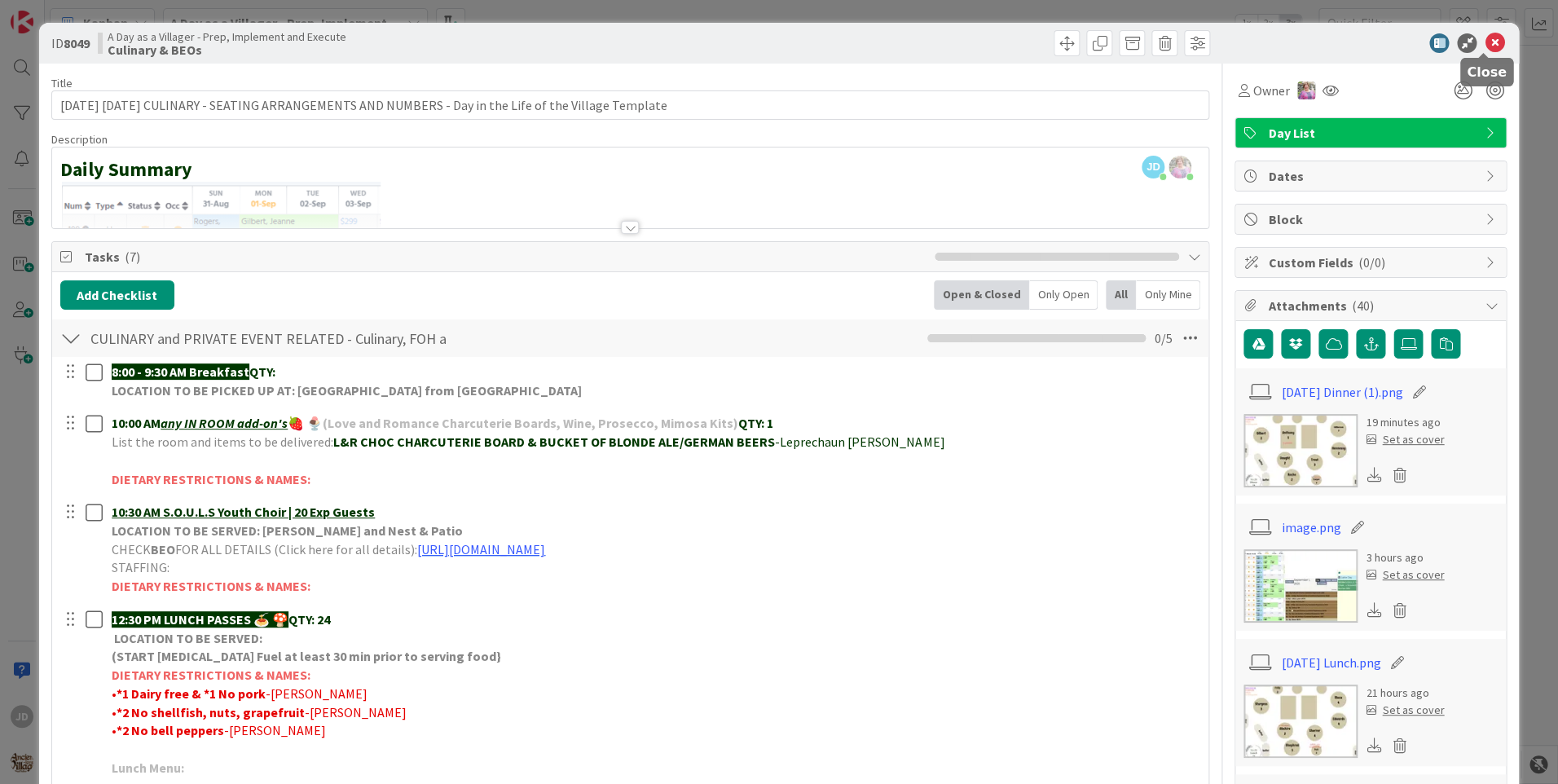
click at [1485, 39] on icon at bounding box center [1495, 44] width 19 height 19
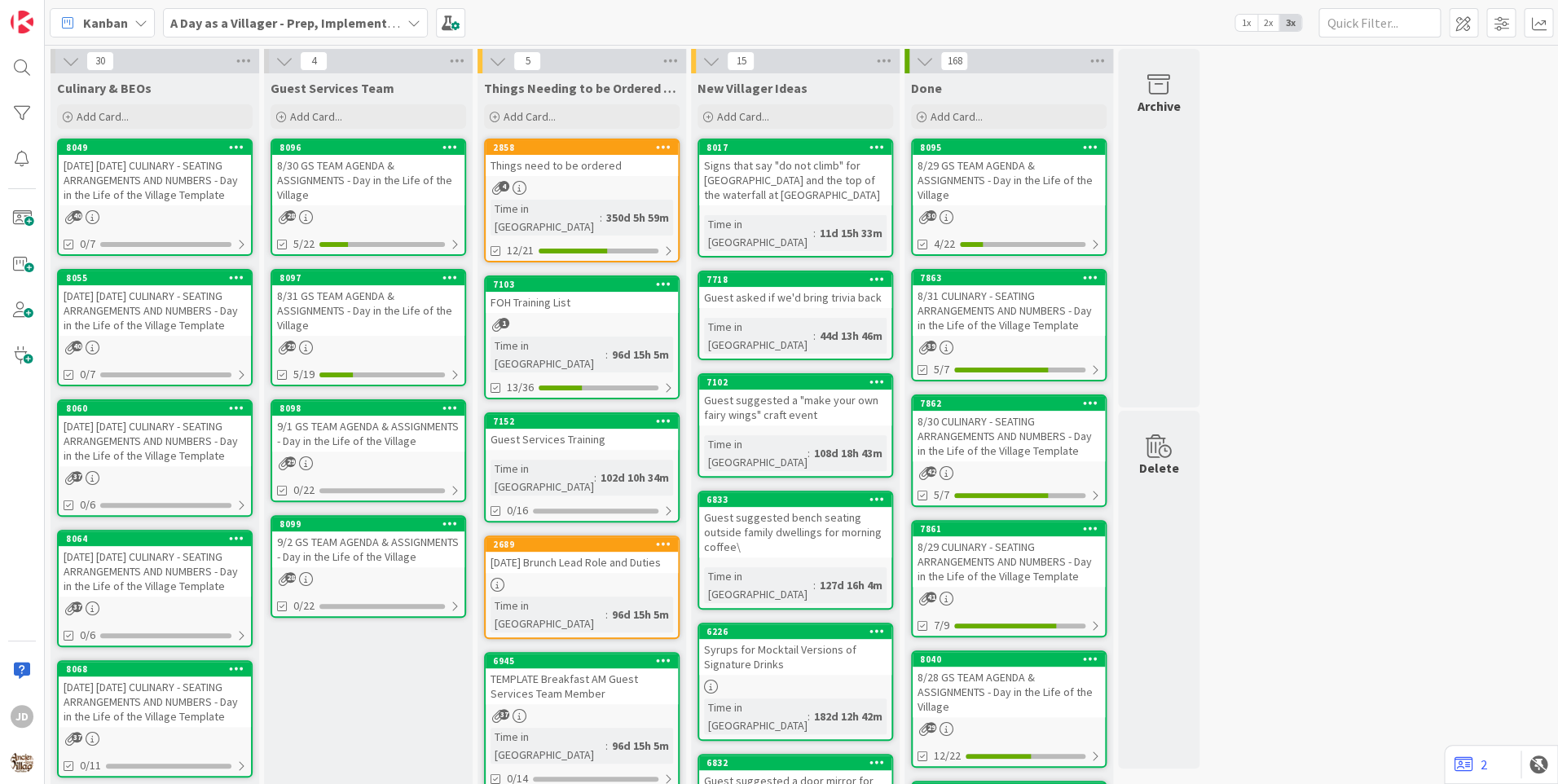
click at [132, 315] on div "[DATE] [DATE] CULINARY - SEATING ARRANGEMENTS AND NUMBERS - Day in the Life of …" at bounding box center [155, 311] width 193 height 50
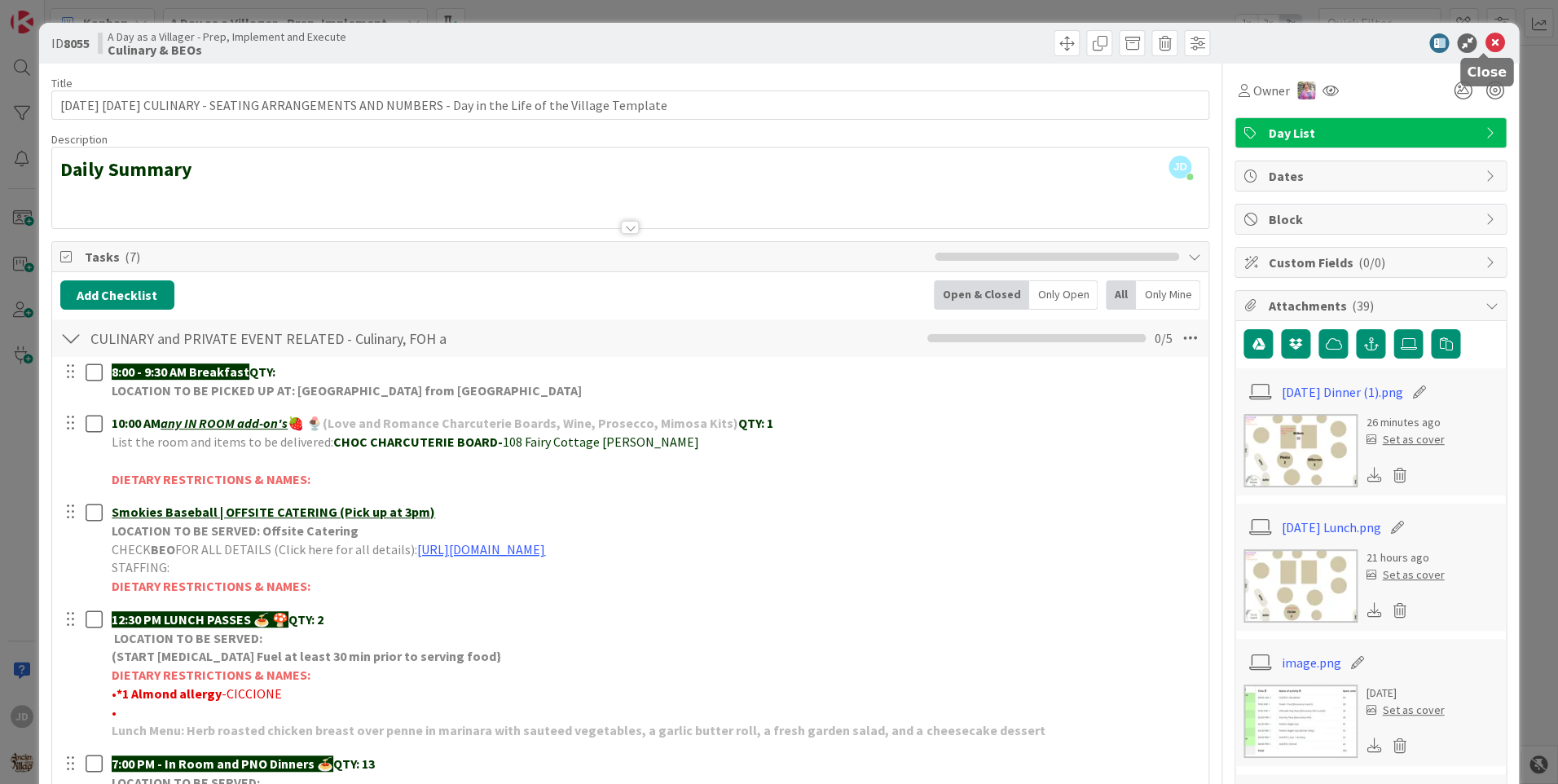
click at [1485, 50] on icon at bounding box center [1495, 44] width 19 height 19
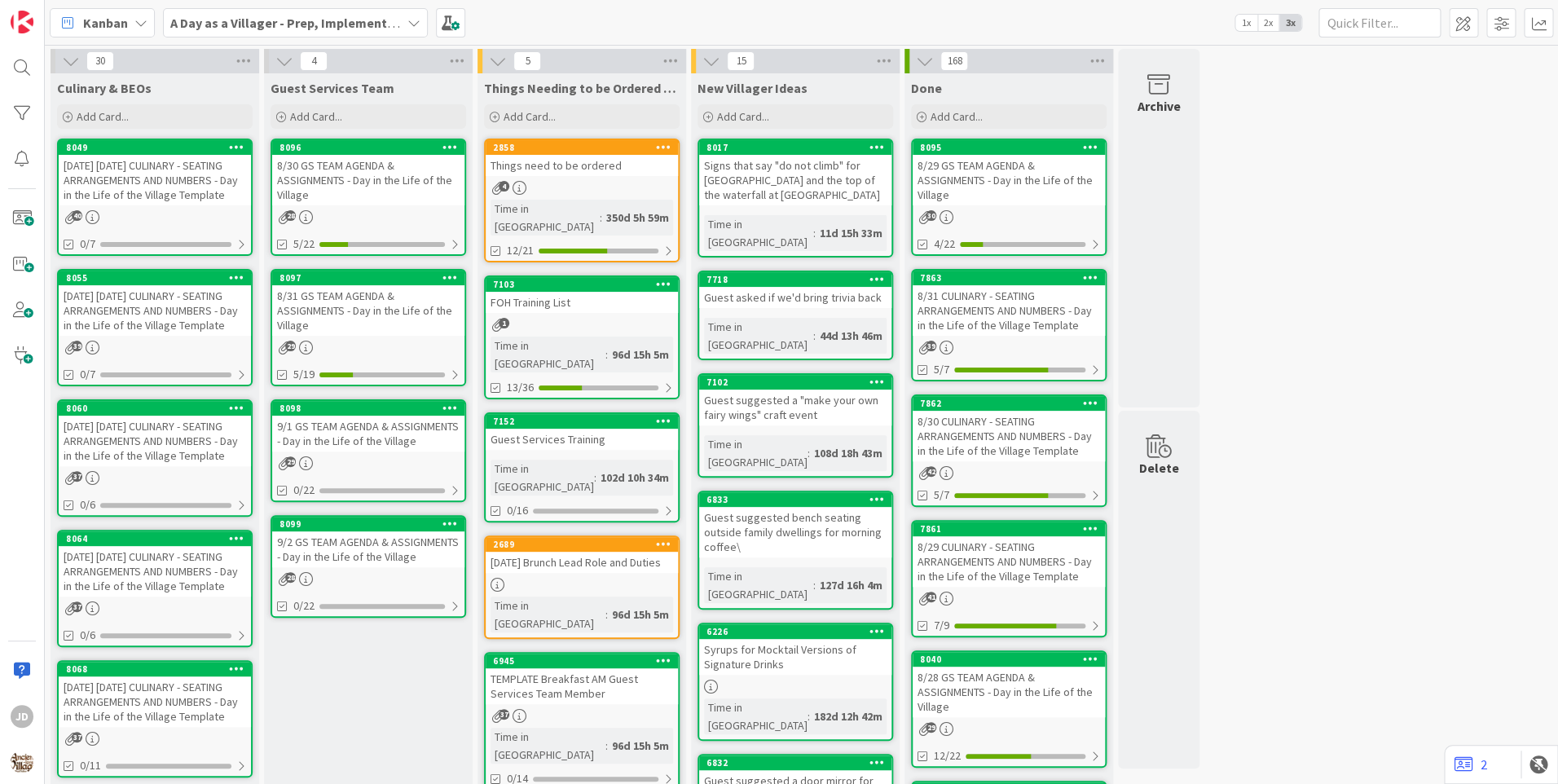
click at [207, 173] on div "[DATE] [DATE] CULINARY - SEATING ARRANGEMENTS AND NUMBERS - Day in the Life of …" at bounding box center [155, 180] width 193 height 50
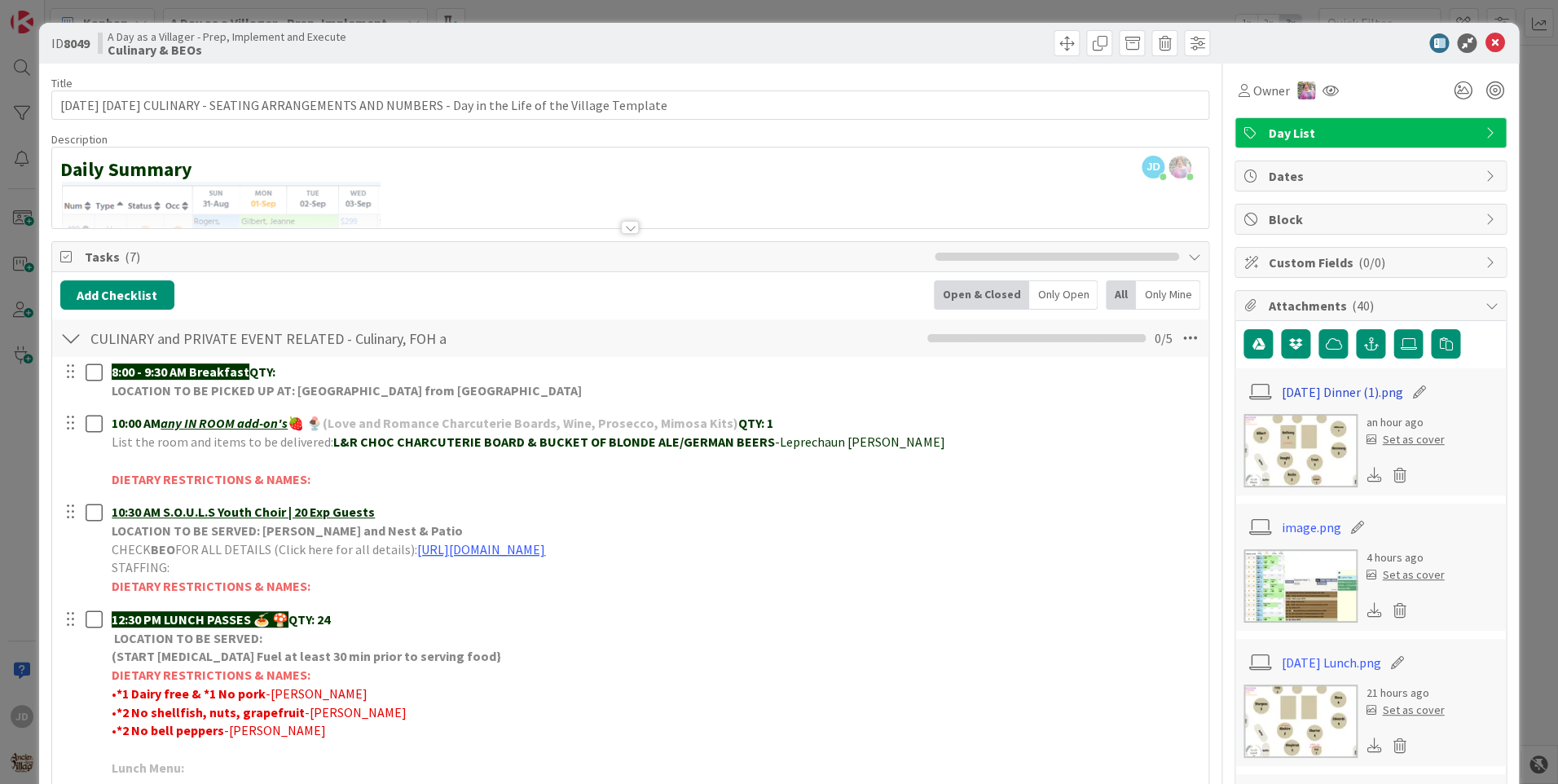
click at [1337, 399] on link "[DATE] Dinner (1).png" at bounding box center [1342, 392] width 121 height 19
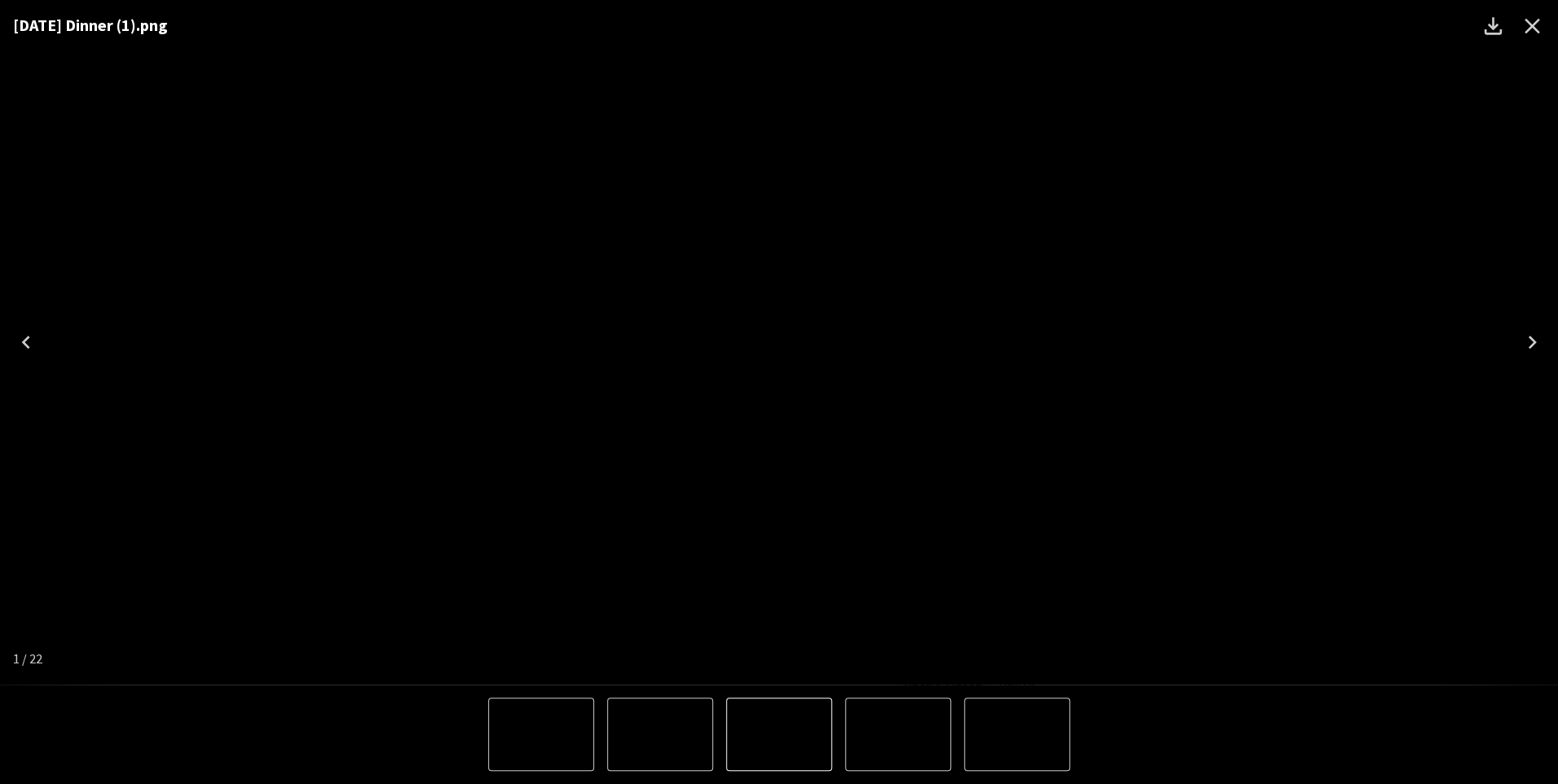
click at [1537, 18] on icon "Close" at bounding box center [1532, 25] width 26 height 26
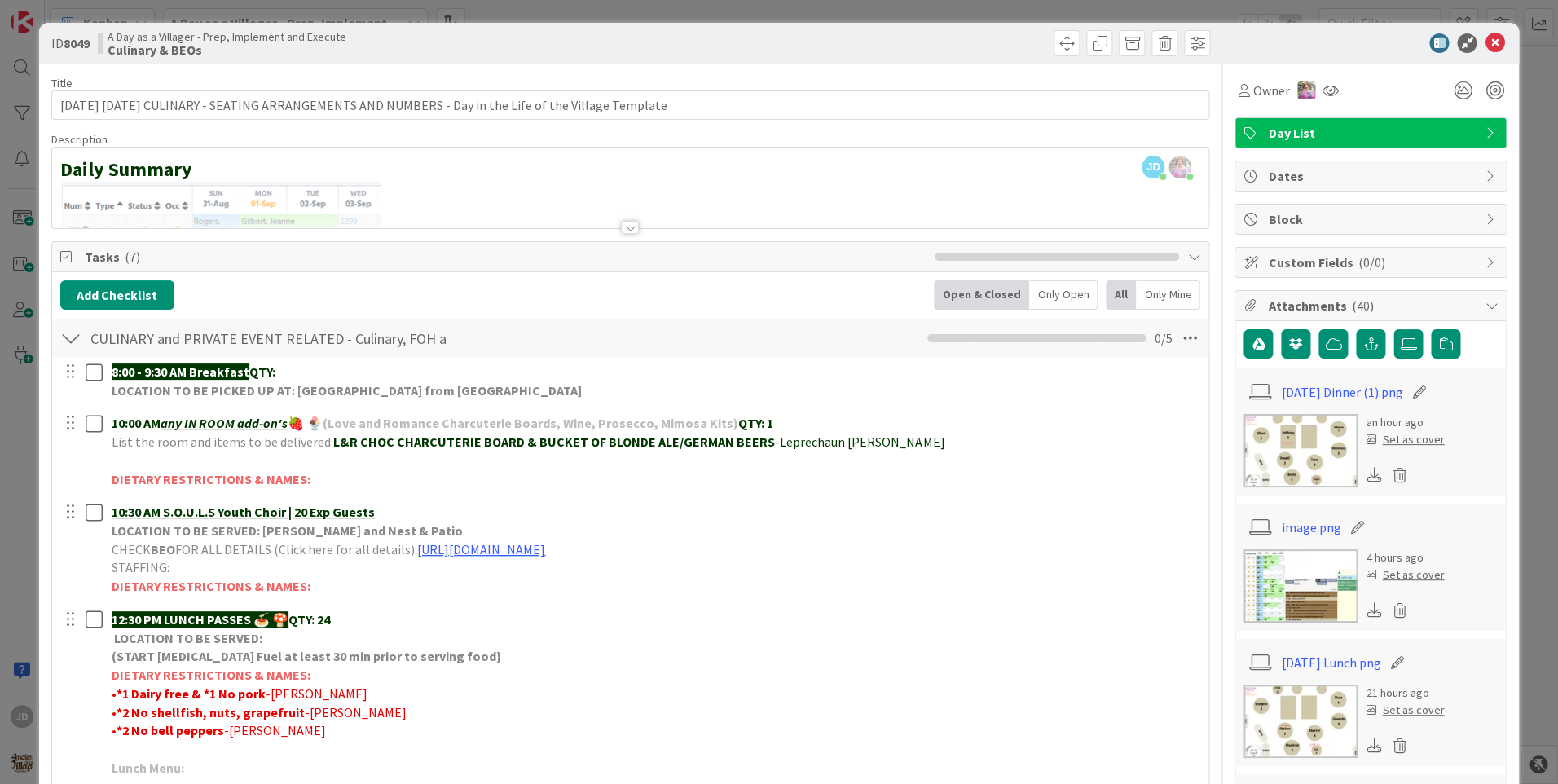
click at [1254, 704] on img at bounding box center [1301, 721] width 114 height 74
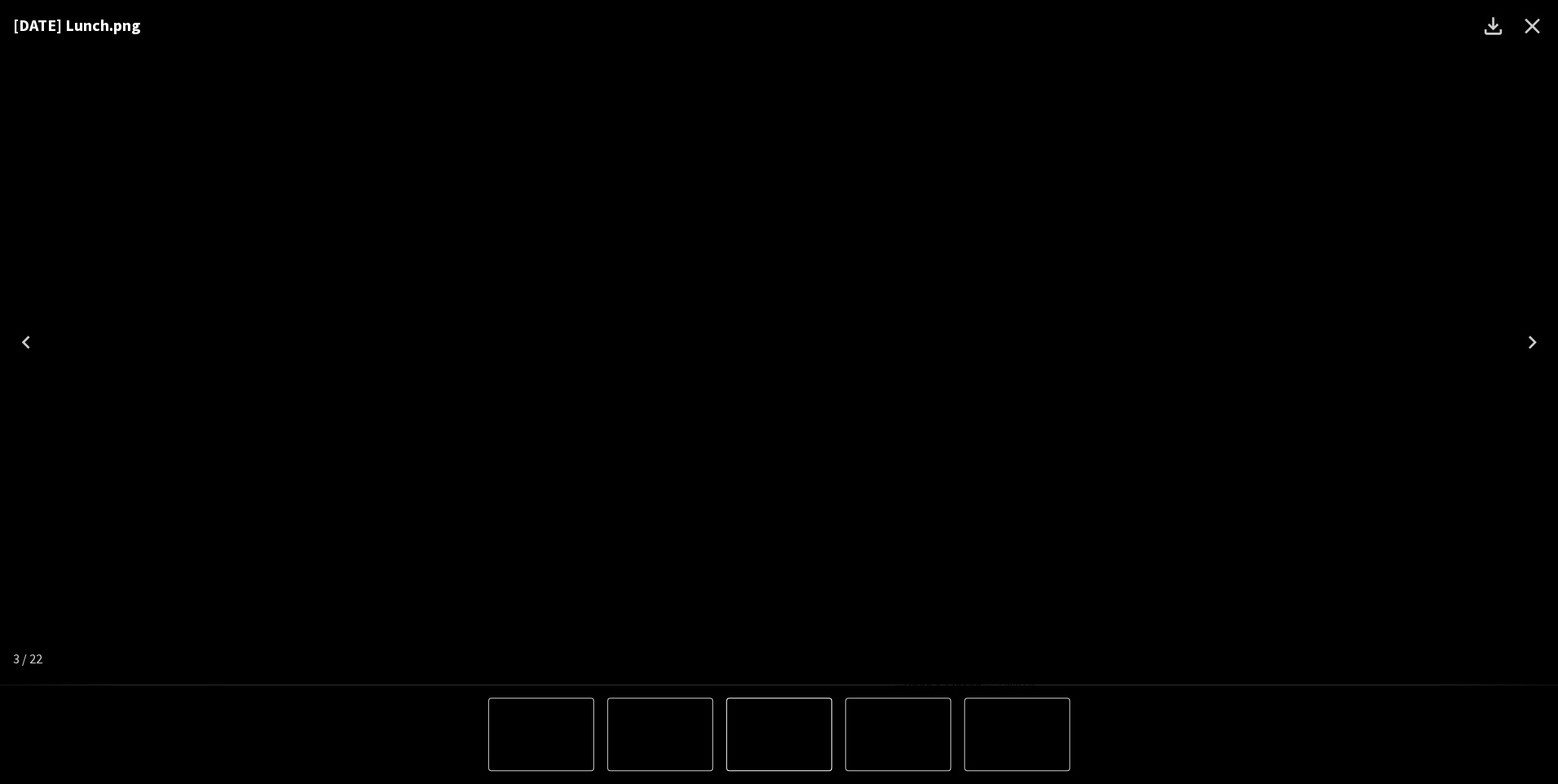
click at [1534, 20] on icon "Close" at bounding box center [1532, 25] width 26 height 26
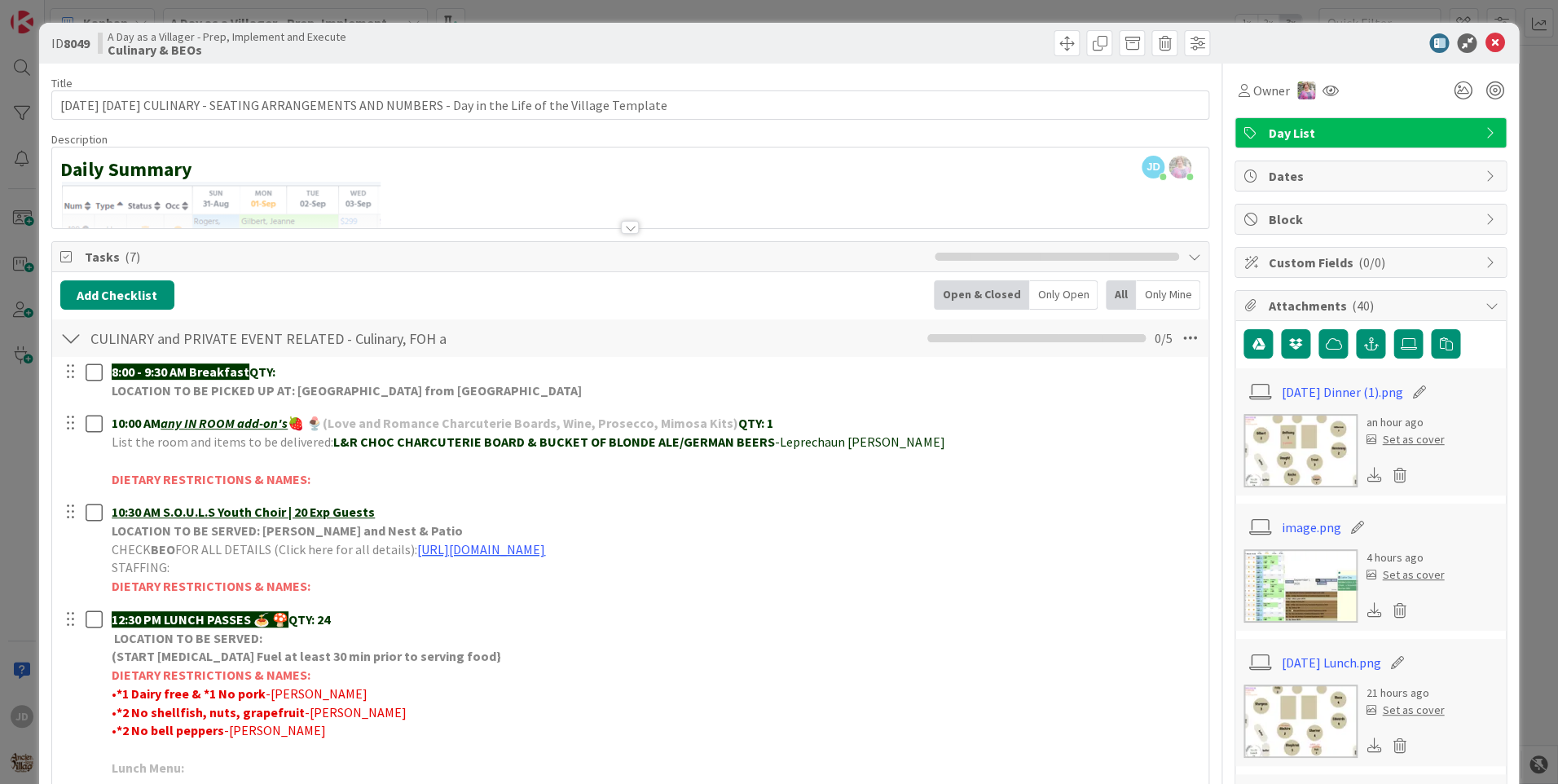
click at [1319, 741] on img at bounding box center [1301, 721] width 114 height 74
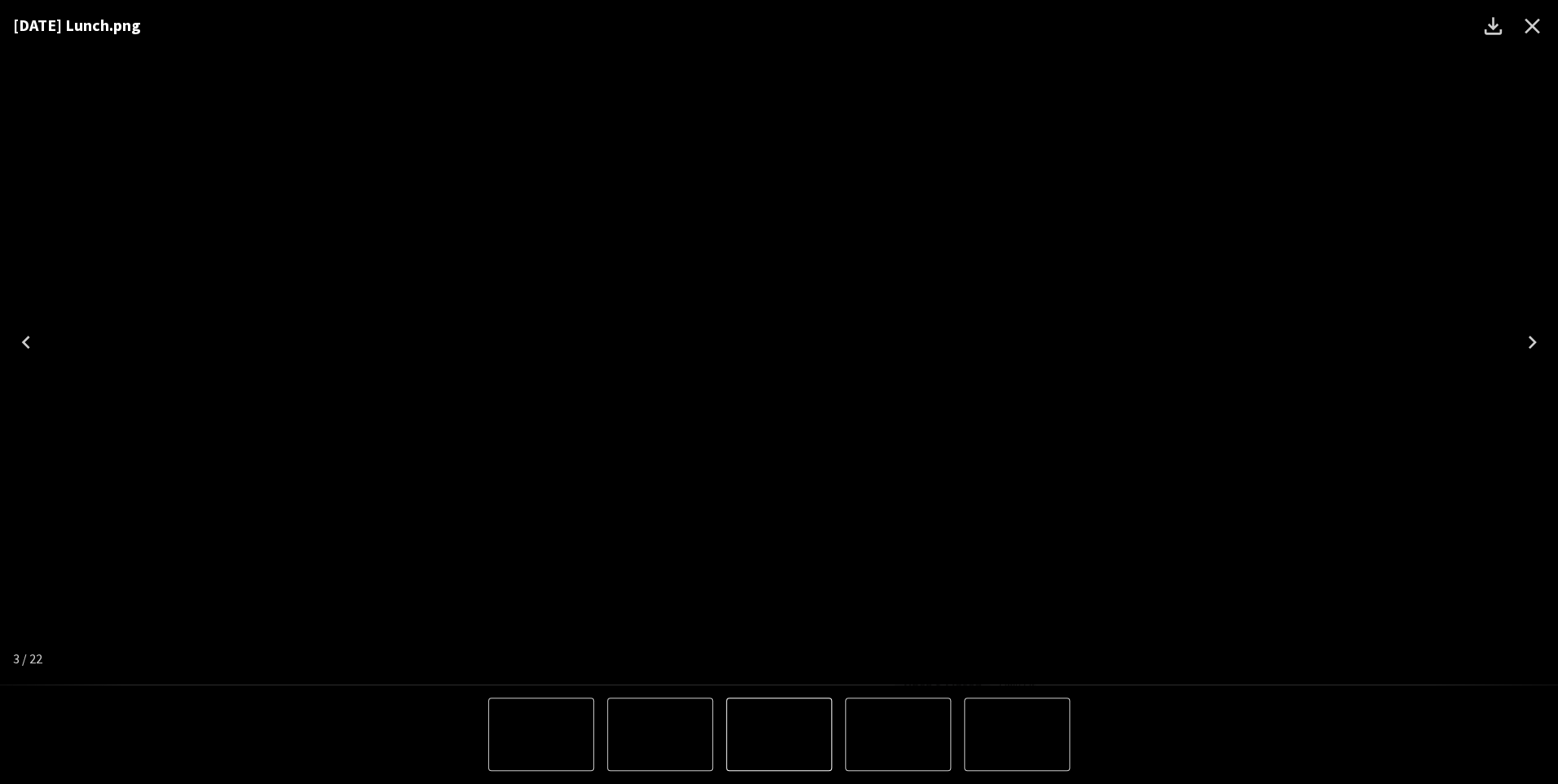
click at [1533, 29] on icon "Close" at bounding box center [1532, 25] width 26 height 26
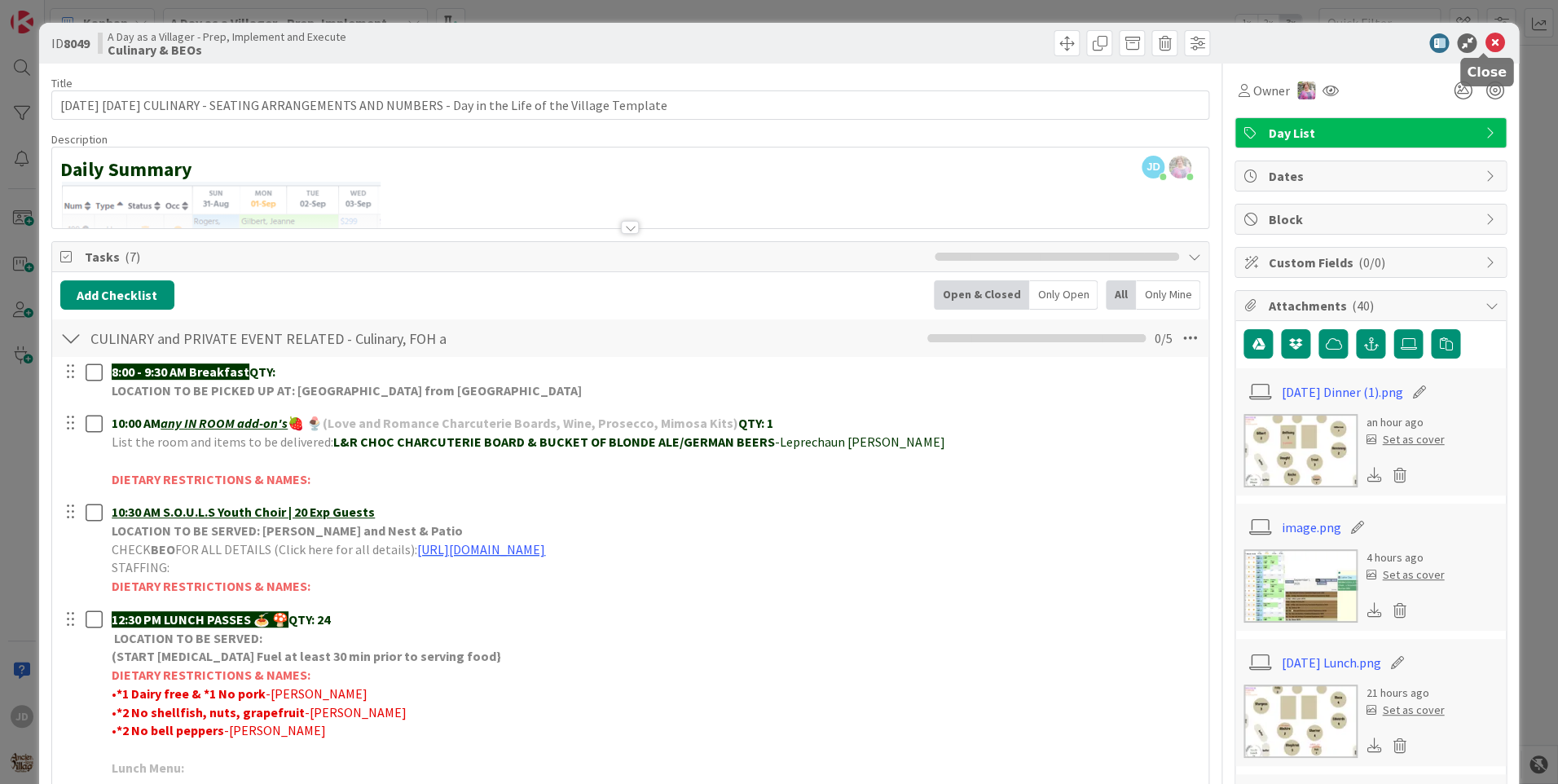
click at [1486, 39] on icon at bounding box center [1495, 44] width 19 height 19
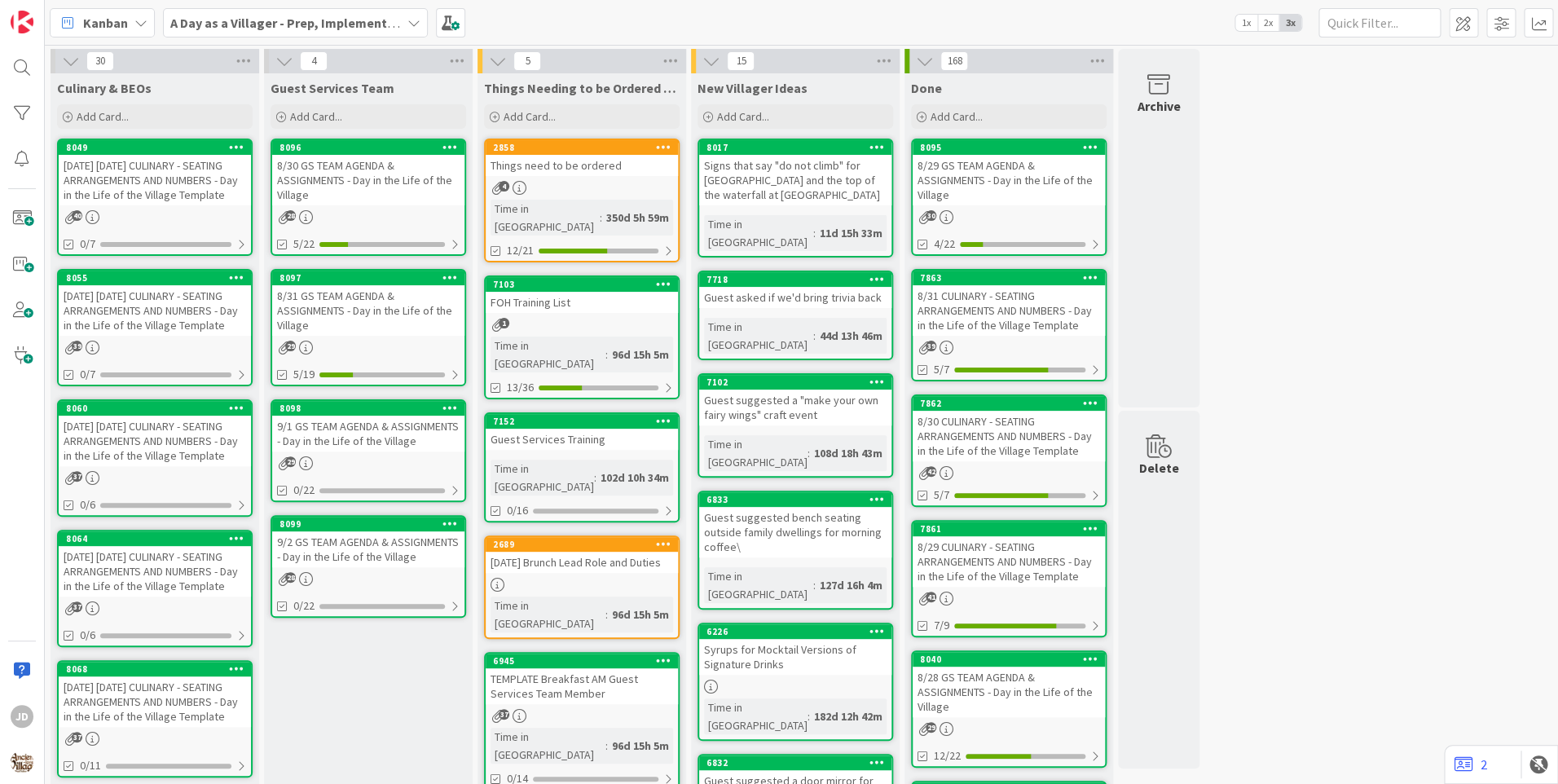
click at [186, 456] on div "[DATE] [DATE] CULINARY - SEATING ARRANGEMENTS AND NUMBERS - Day in the Life of …" at bounding box center [155, 440] width 193 height 50
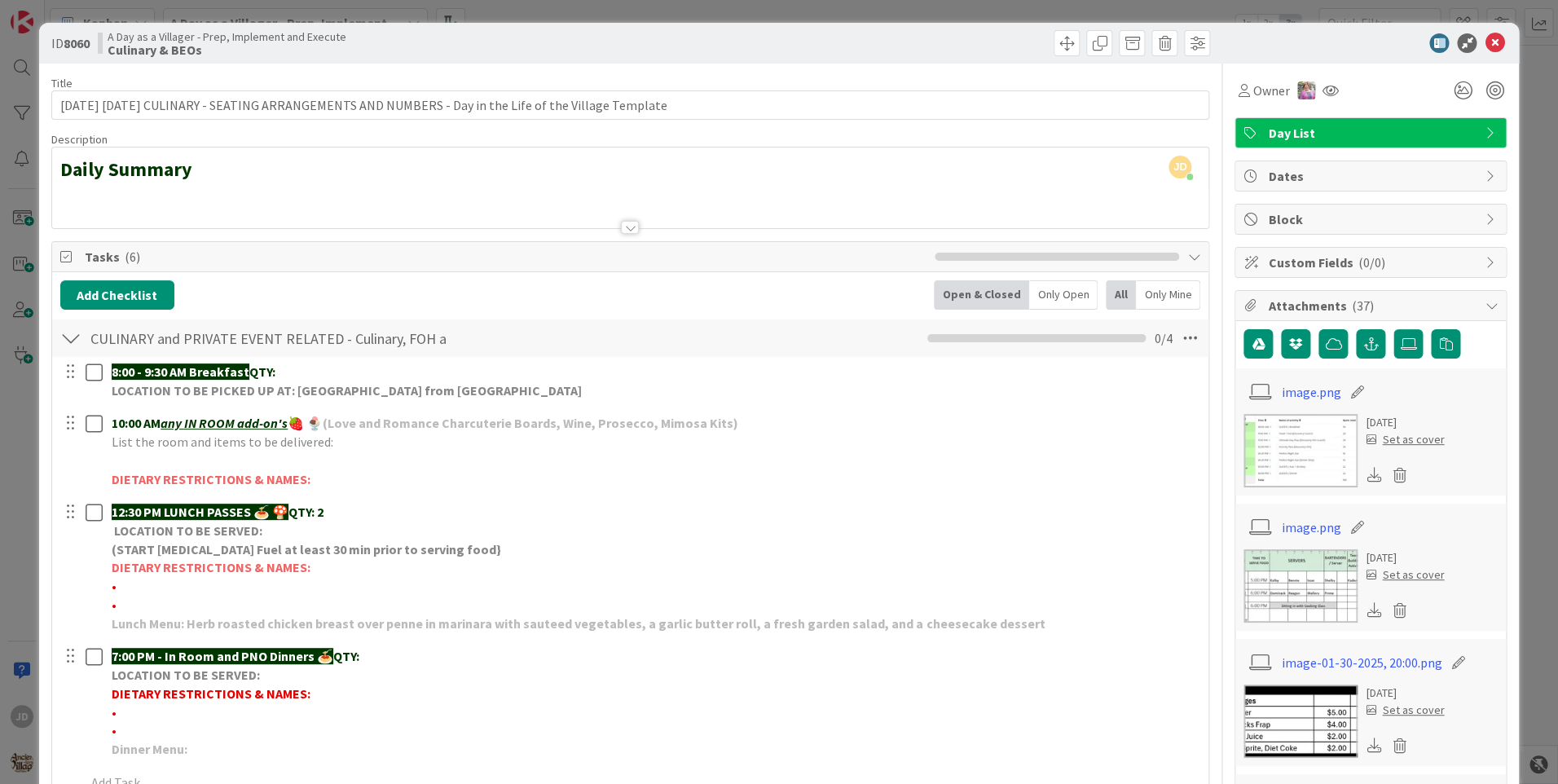
click at [1471, 40] on div at bounding box center [1362, 44] width 289 height 19
drag, startPoint x: 1485, startPoint y: 44, endPoint x: 1471, endPoint y: 44, distance: 14.0
click at [1487, 43] on icon at bounding box center [1495, 44] width 19 height 19
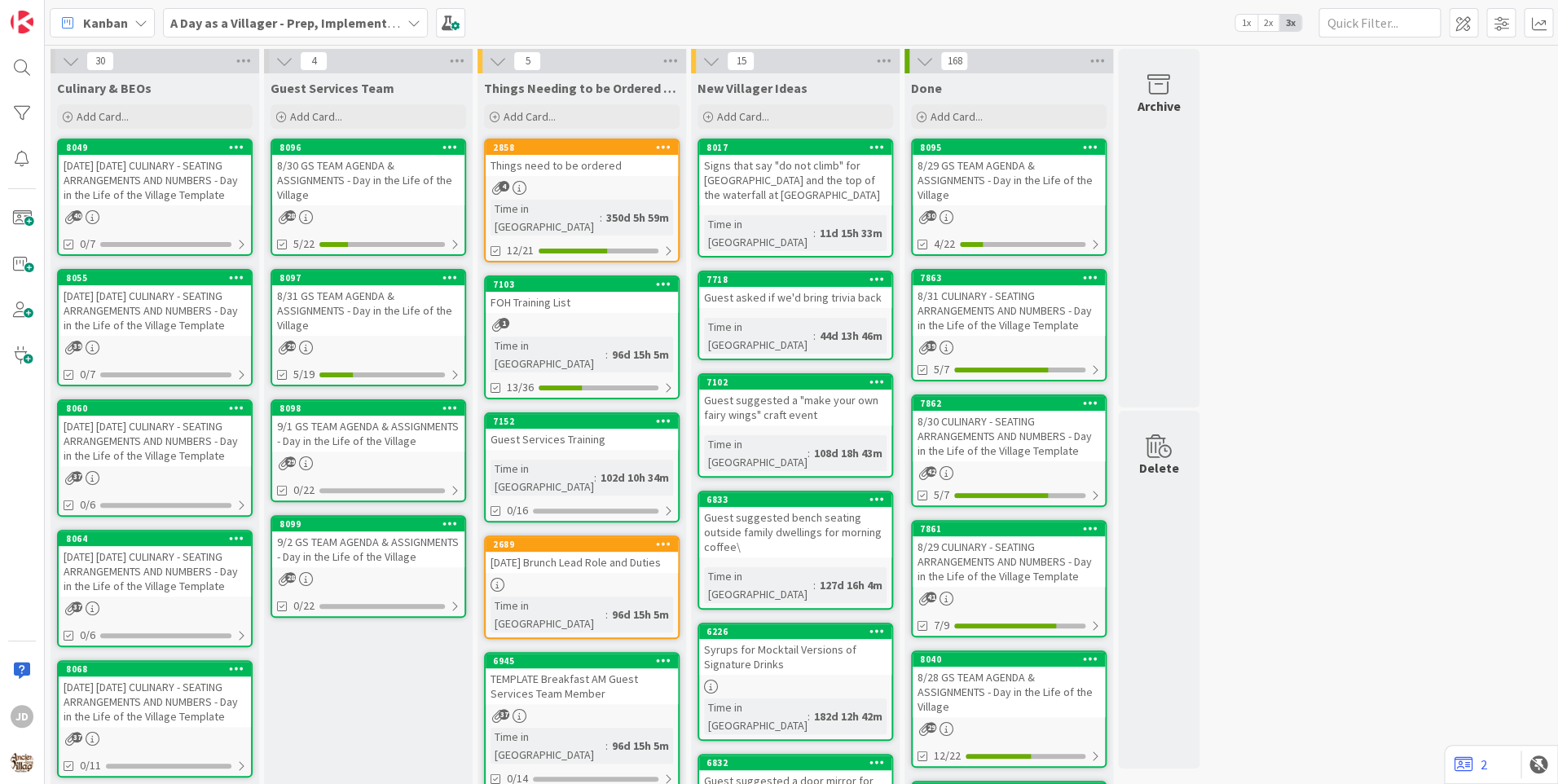
click at [126, 170] on div "[DATE] [DATE] CULINARY - SEATING ARRANGEMENTS AND NUMBERS - Day in the Life of …" at bounding box center [155, 180] width 193 height 50
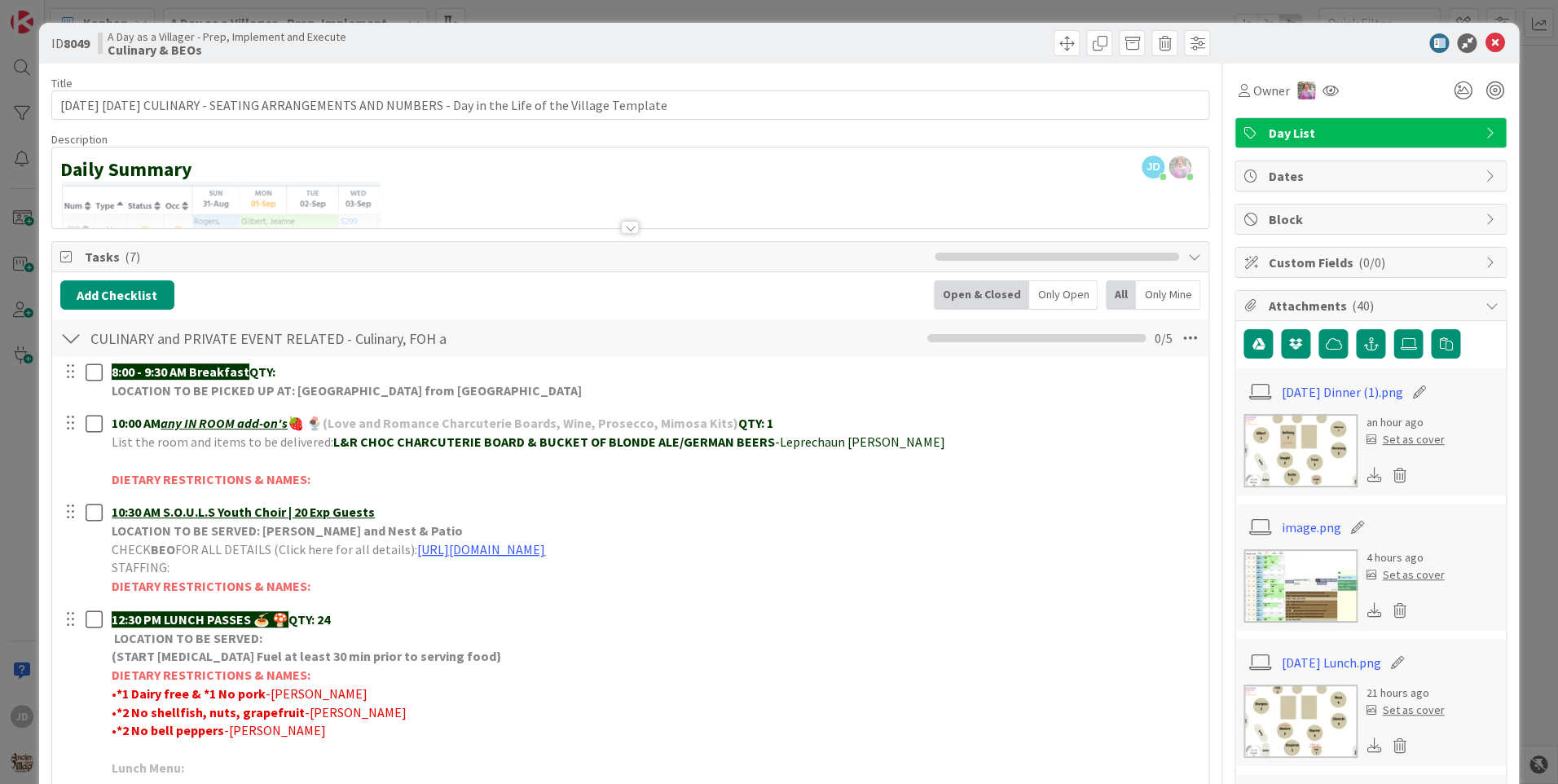
scroll to position [326, 0]
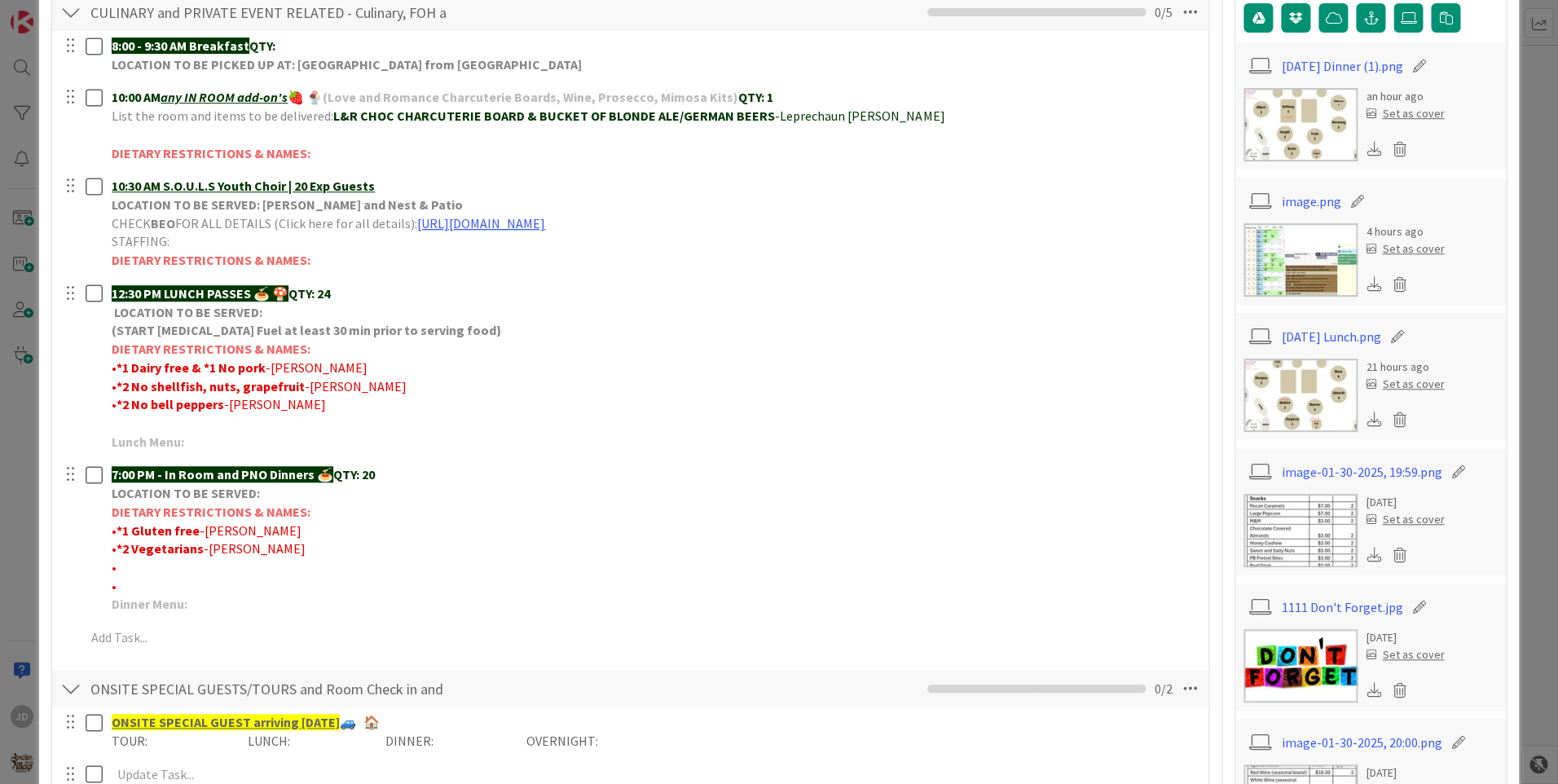
click at [1300, 382] on img at bounding box center [1301, 395] width 114 height 74
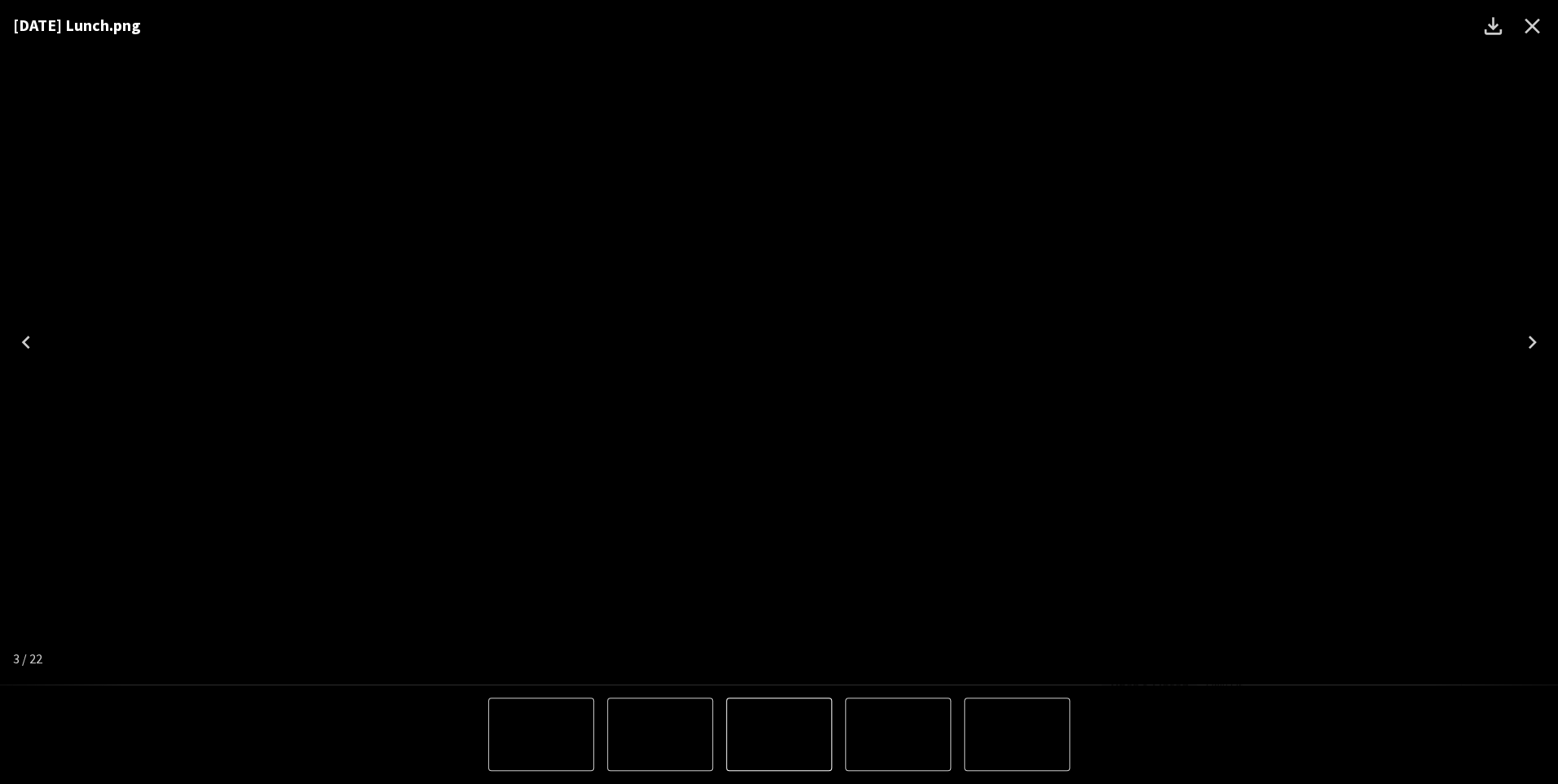
click at [1534, 18] on icon "Close" at bounding box center [1532, 25] width 26 height 26
